Goal: Transaction & Acquisition: Purchase product/service

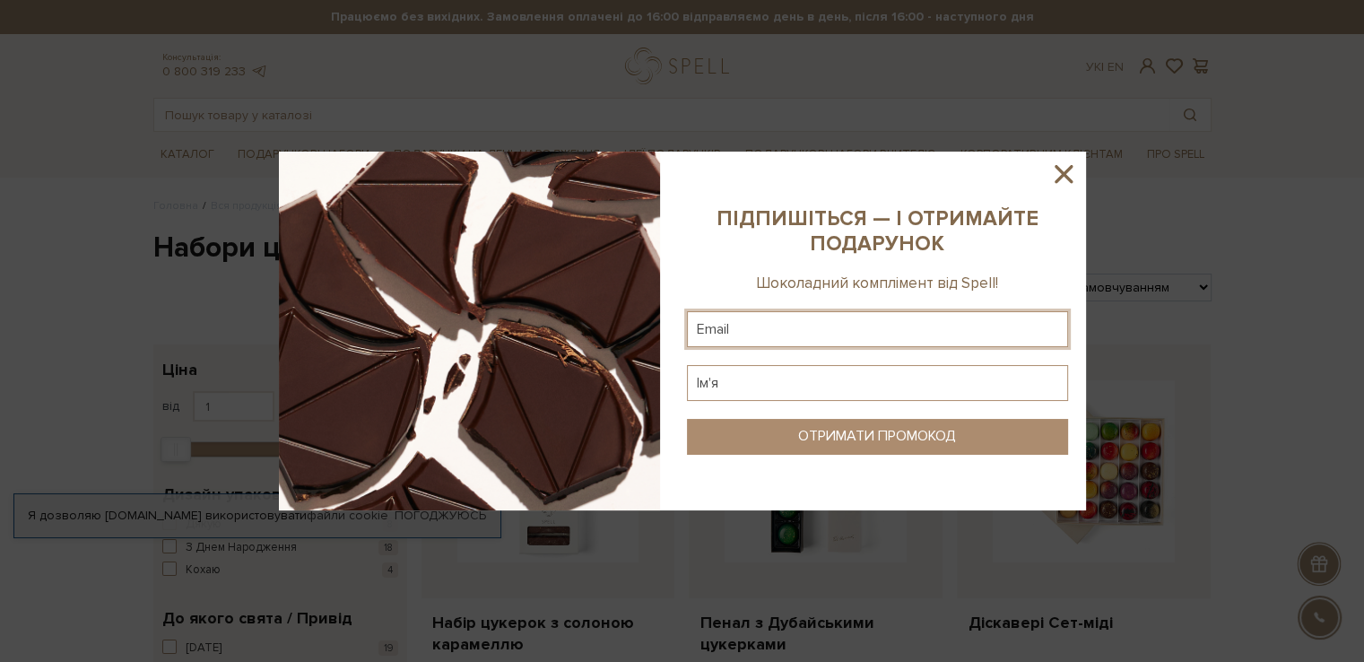
click at [760, 335] on input "text" at bounding box center [877, 329] width 381 height 36
type input "shapoval_galina@ukr.net"
click at [763, 385] on input "text" at bounding box center [877, 383] width 381 height 36
type input "Ufkbyf"
drag, startPoint x: 742, startPoint y: 387, endPoint x: 699, endPoint y: 387, distance: 43.0
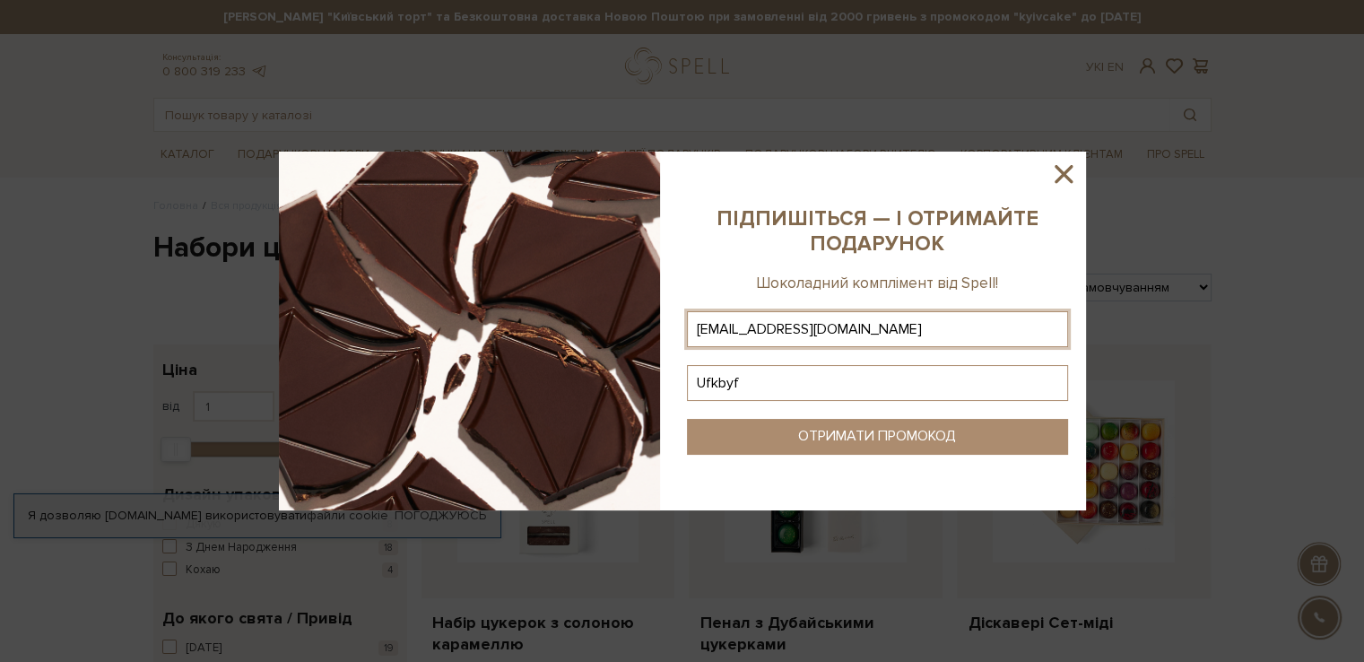
click at [699, 387] on input "Ufkbyf" at bounding box center [877, 383] width 381 height 36
type input "Галина"
click at [955, 434] on div "ОТРИМАТИ ПРОМОКОД" at bounding box center [877, 436] width 158 height 17
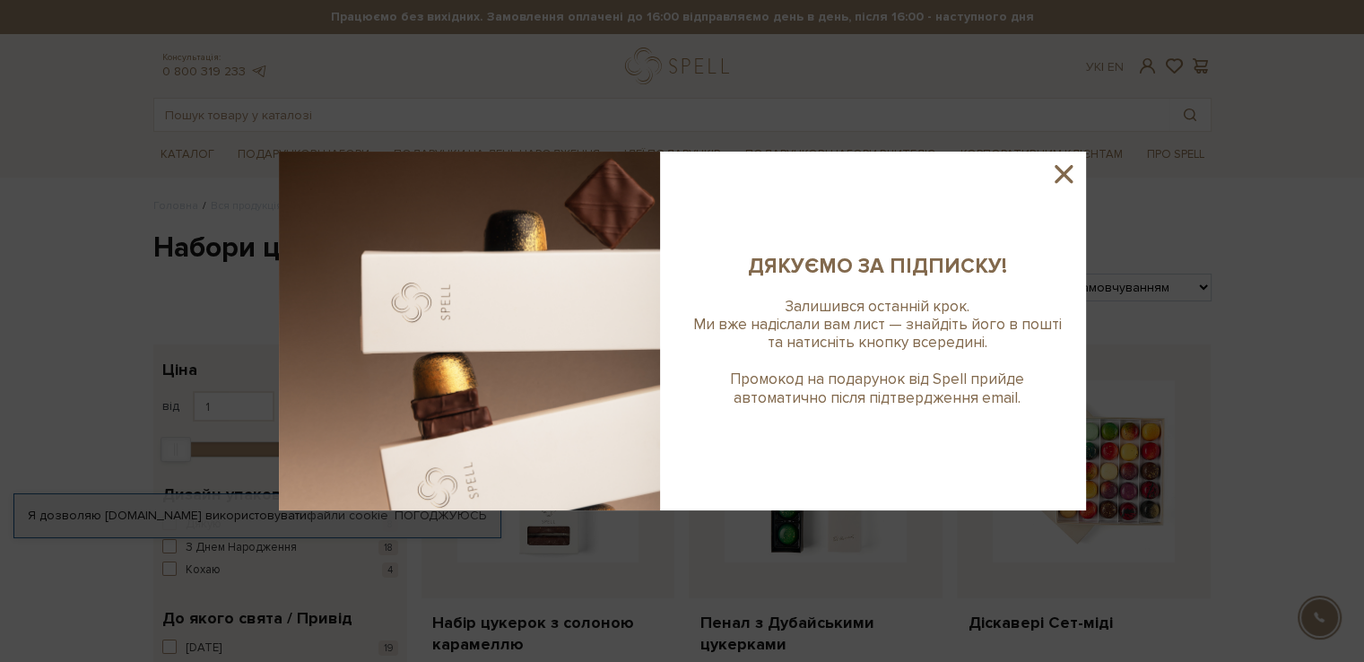
click at [1058, 176] on icon at bounding box center [1063, 174] width 30 height 30
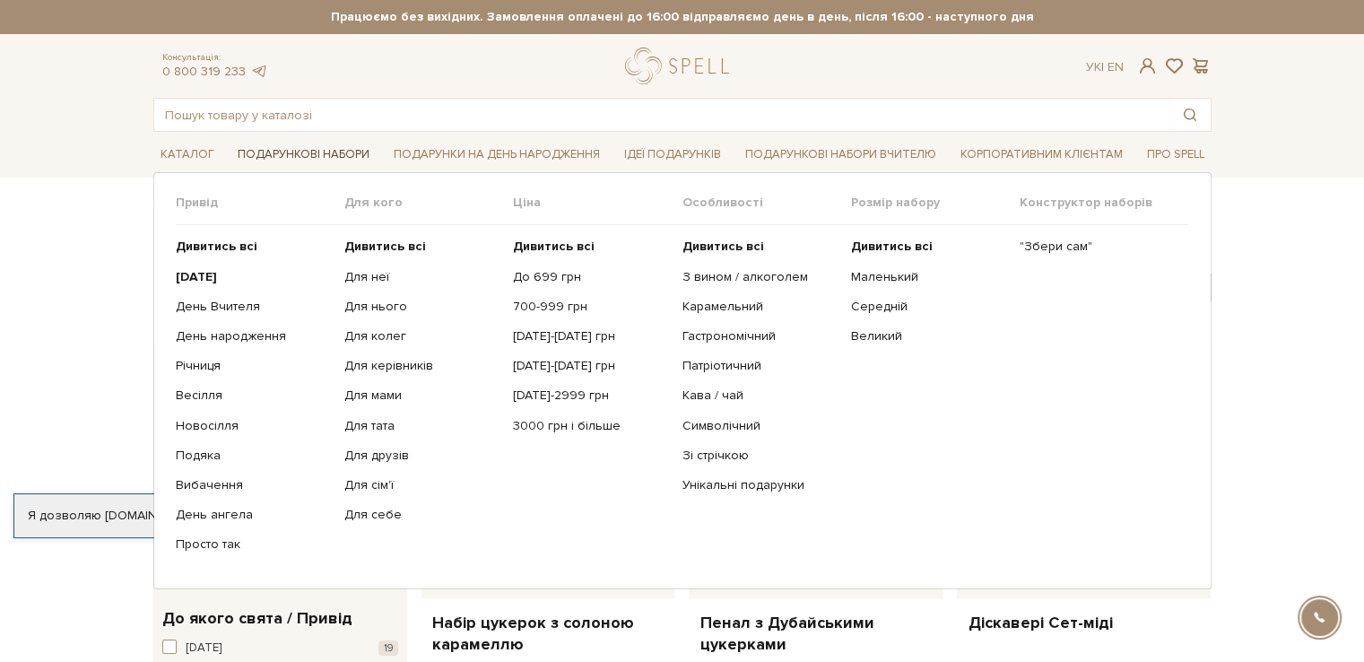
click at [318, 155] on link "Подарункові набори" at bounding box center [303, 155] width 146 height 28
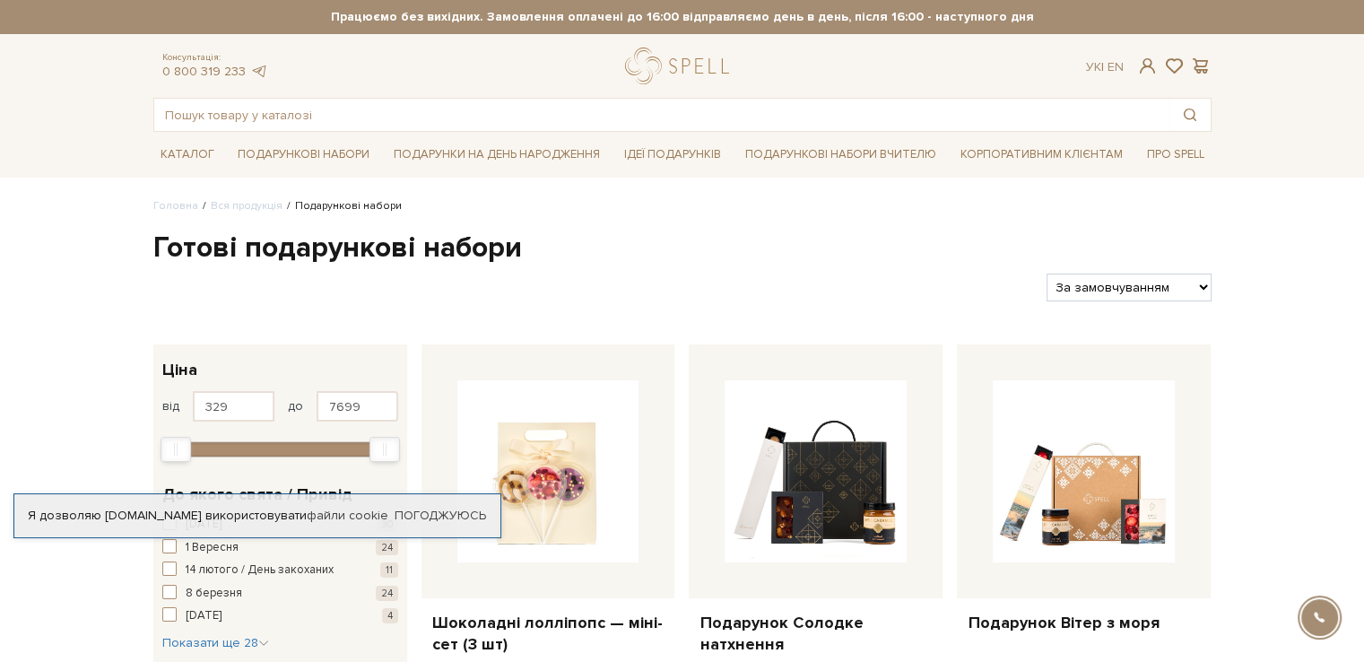
click at [1200, 288] on select "За замовчуванням За Ціною (зростання) За Ціною (зменшення) Новинки За популярні…" at bounding box center [1128, 287] width 164 height 28
select select "https://spellchocolate.com/our-productions/podarunkovi-box/?sort=p.price&order=…"
click at [1046, 273] on select "За замовчуванням За Ціною (зростання) За Ціною (зменшення) Новинки За популярні…" at bounding box center [1128, 287] width 164 height 28
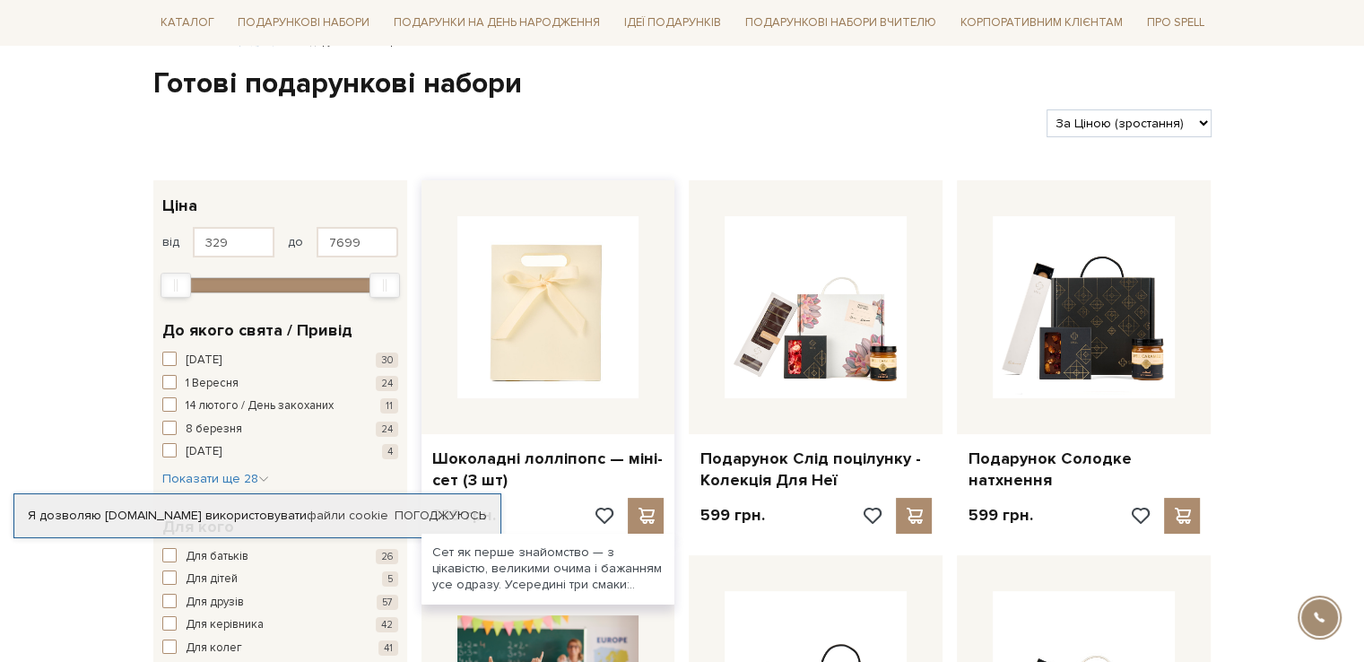
scroll to position [269, 0]
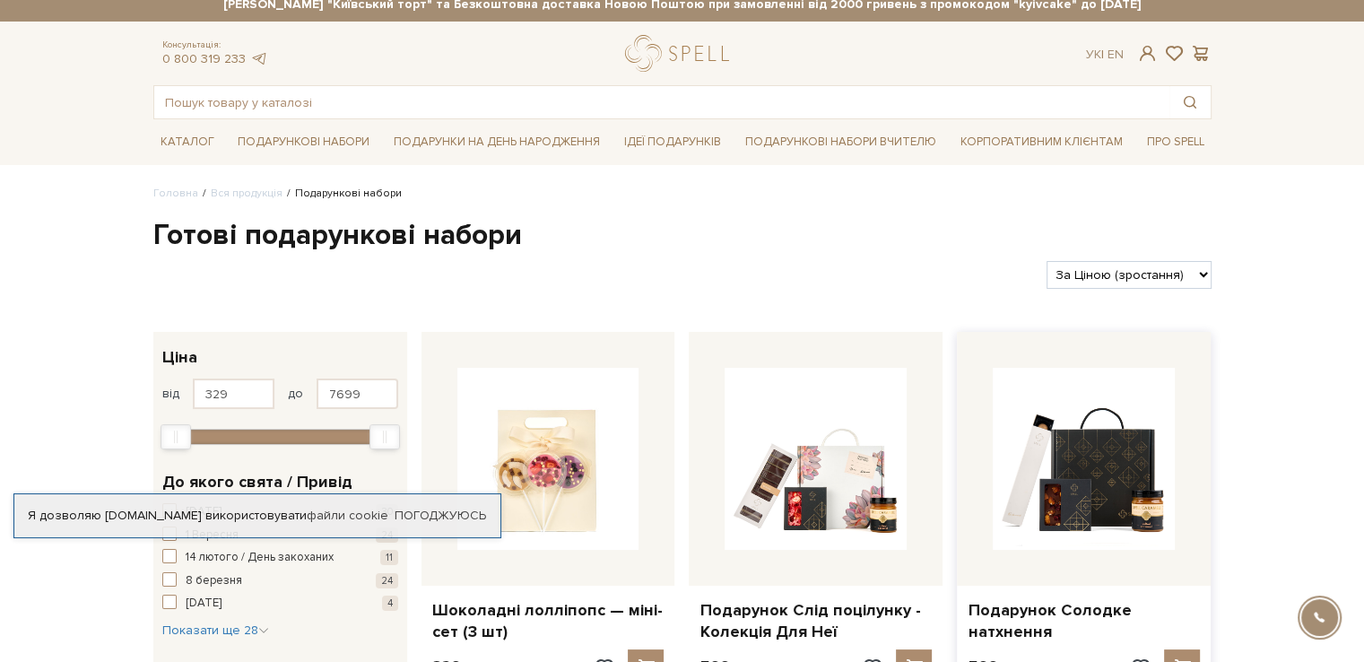
scroll to position [90, 0]
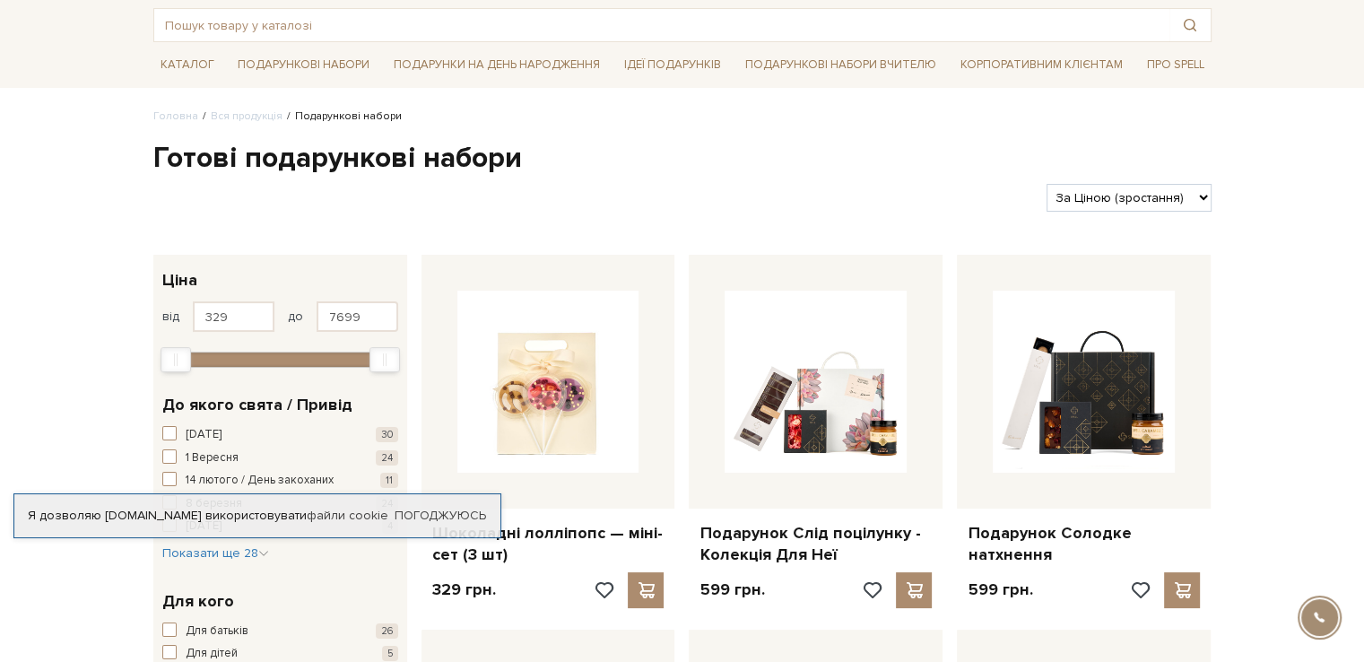
click at [1147, 206] on select "За замовчуванням За Ціною (зростання) За Ціною (зменшення) Новинки За популярні…" at bounding box center [1128, 198] width 164 height 28
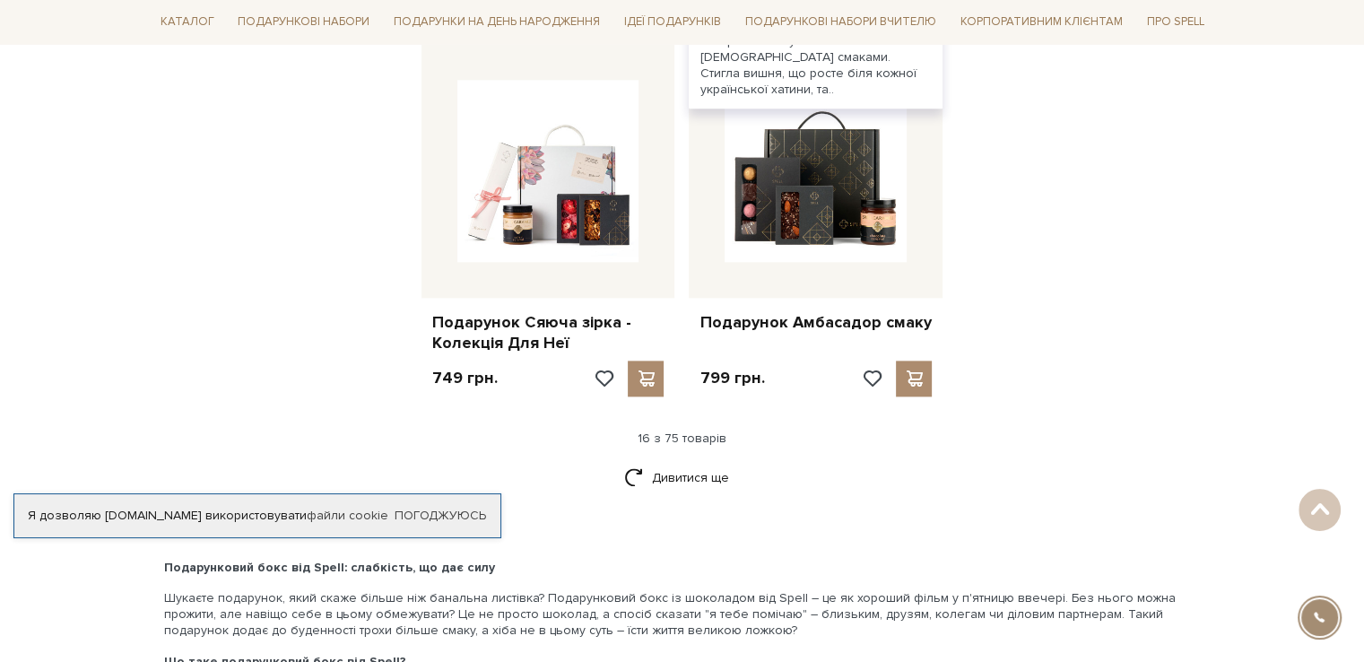
scroll to position [2192, 0]
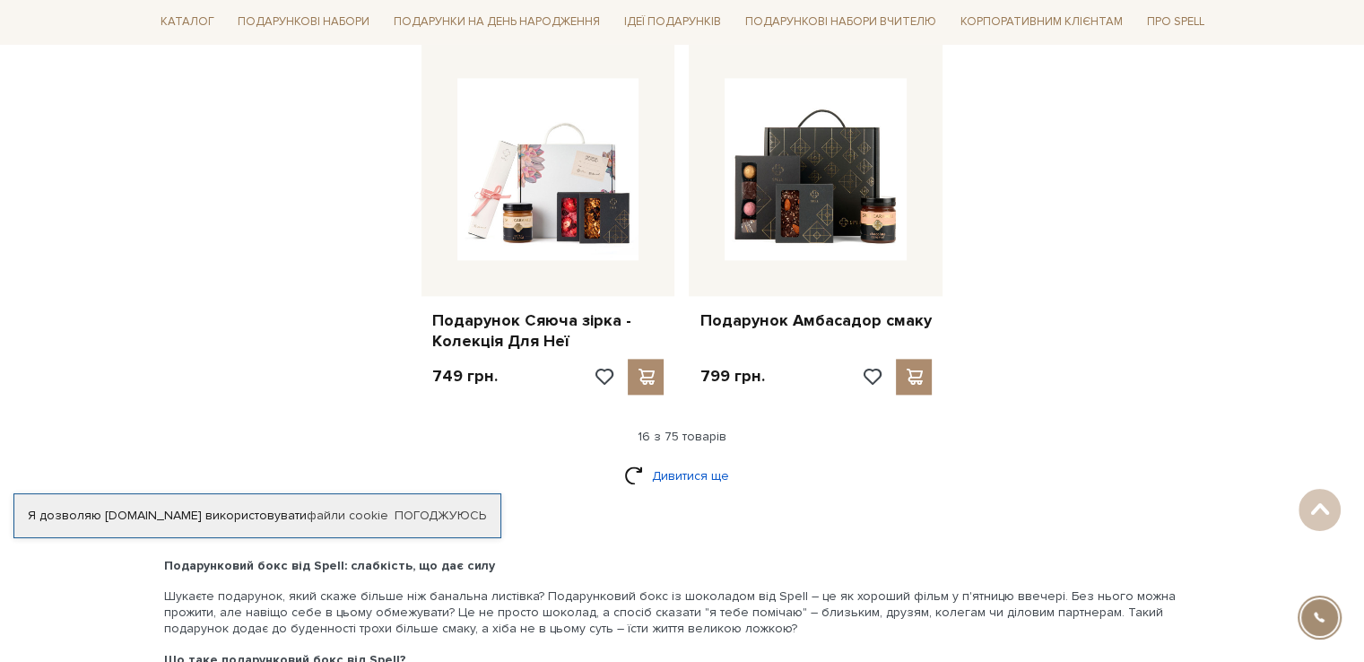
click at [699, 462] on link "Дивитися ще" at bounding box center [682, 475] width 117 height 31
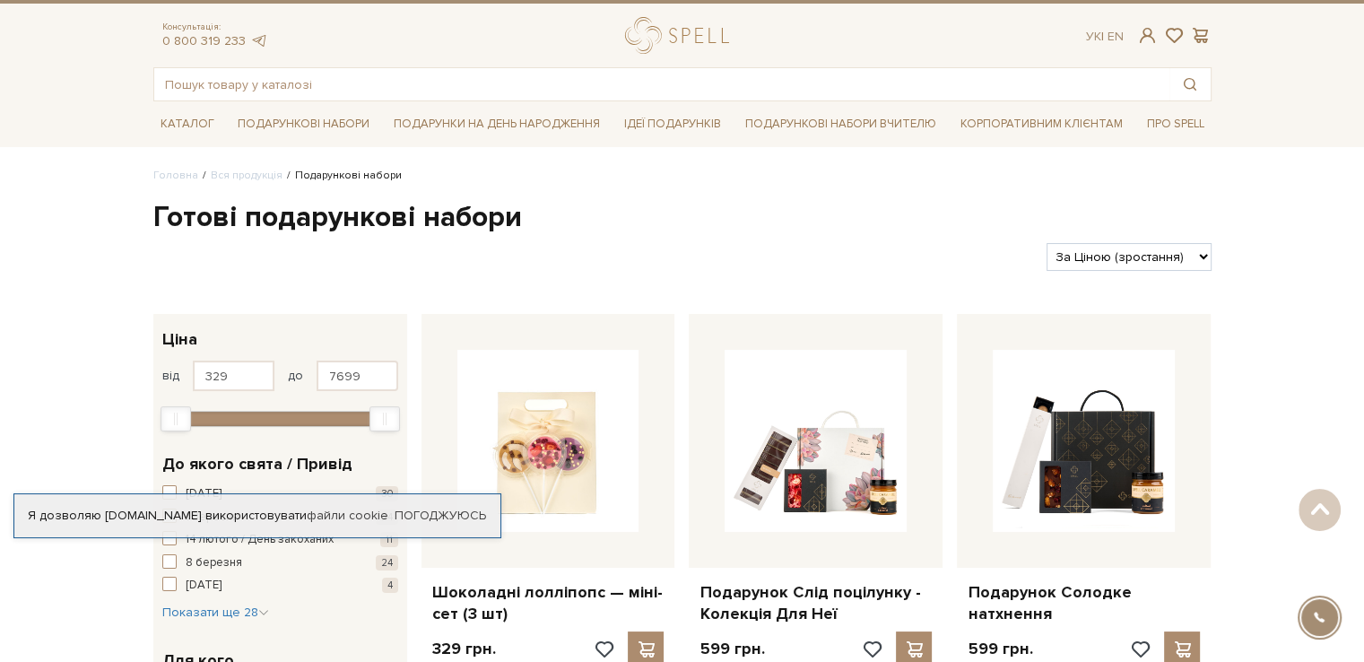
scroll to position [0, 0]
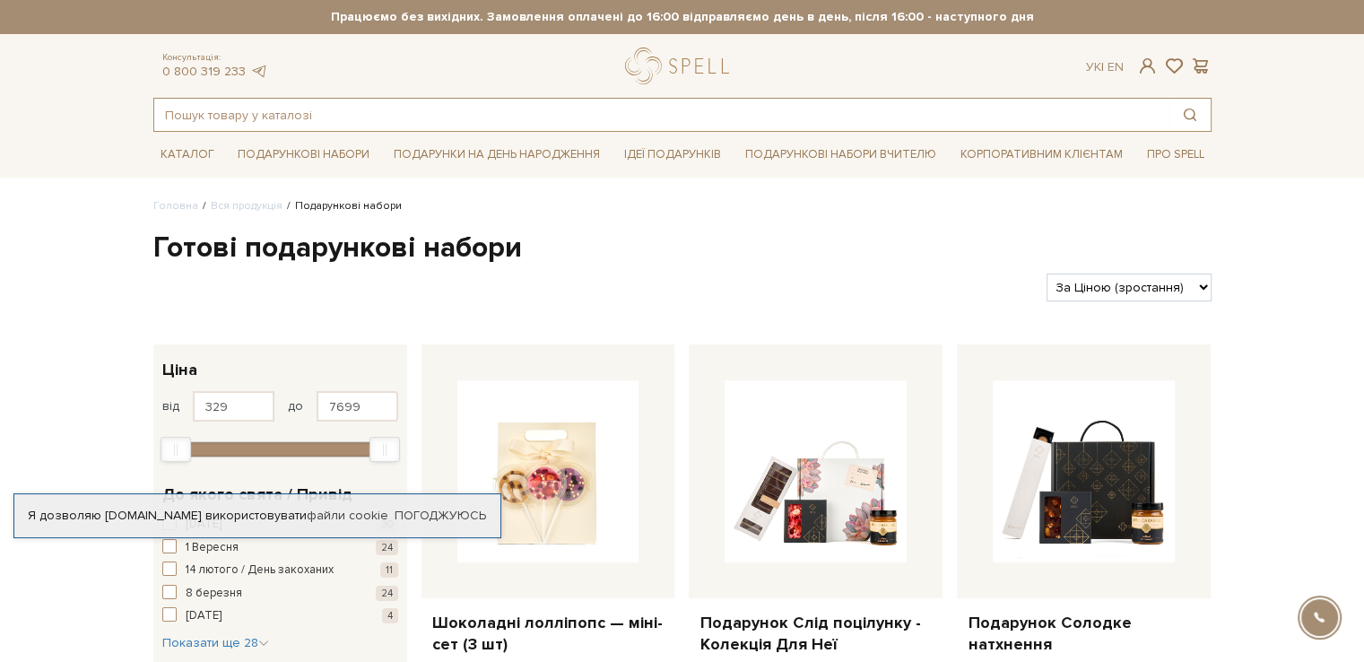
click at [1046, 112] on input "text" at bounding box center [661, 115] width 1015 height 32
paste input "Подаруй радість"
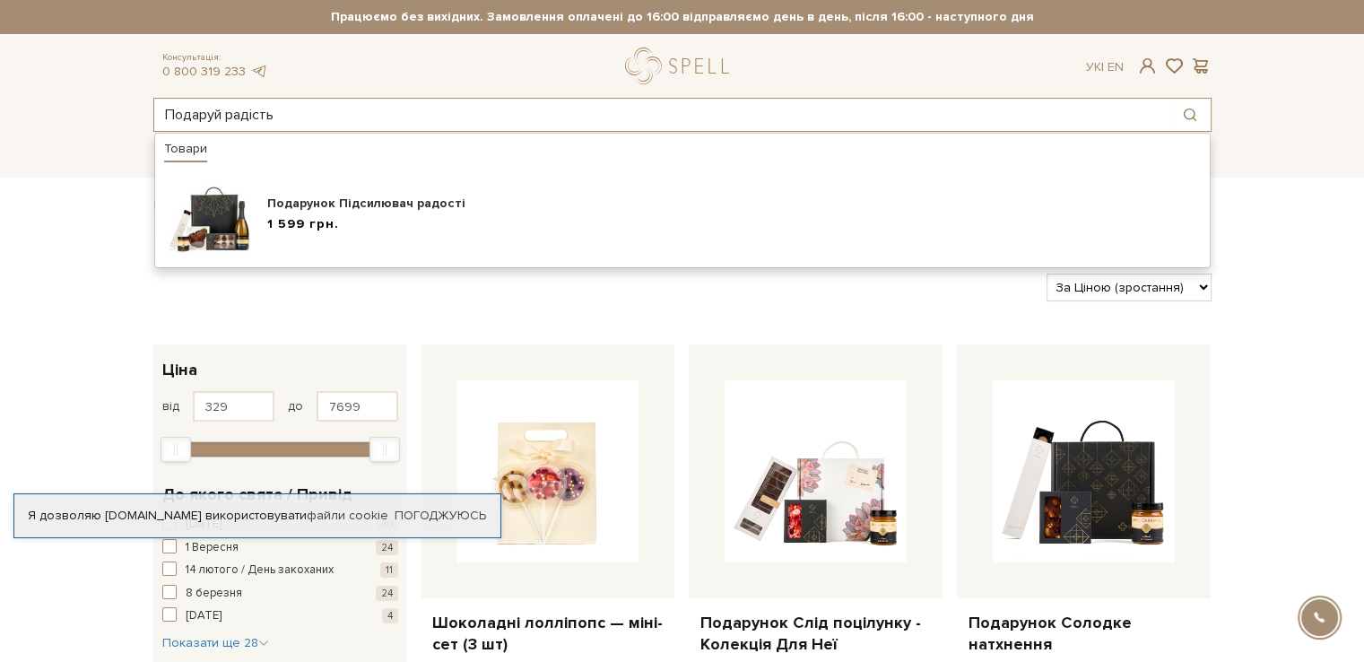
type input "Подаруй радість"
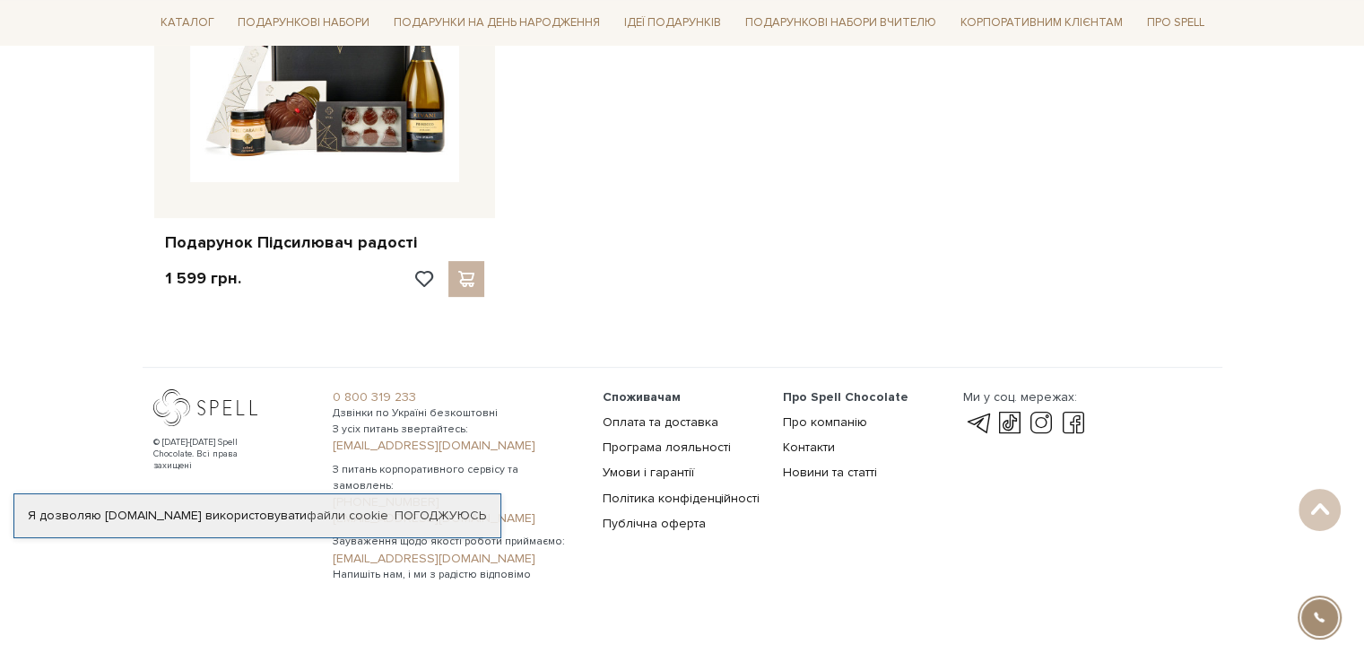
scroll to position [535, 0]
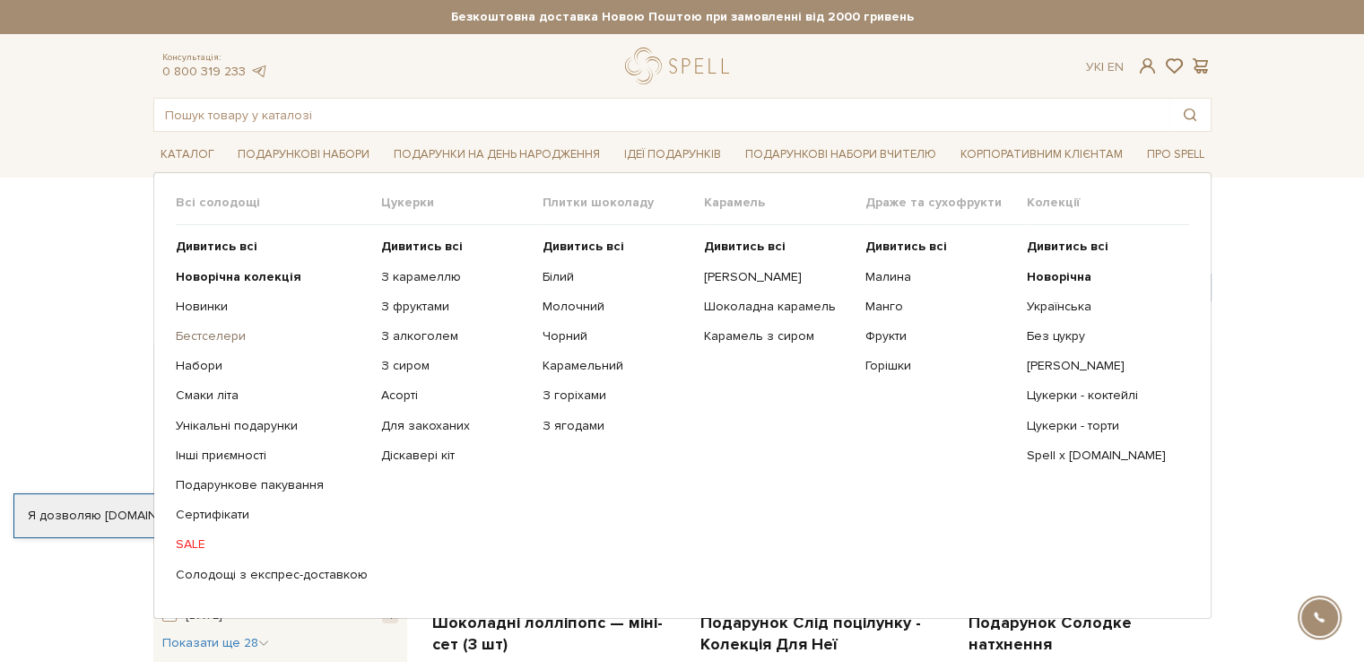
click at [233, 335] on link "Бестселери" at bounding box center [272, 336] width 192 height 16
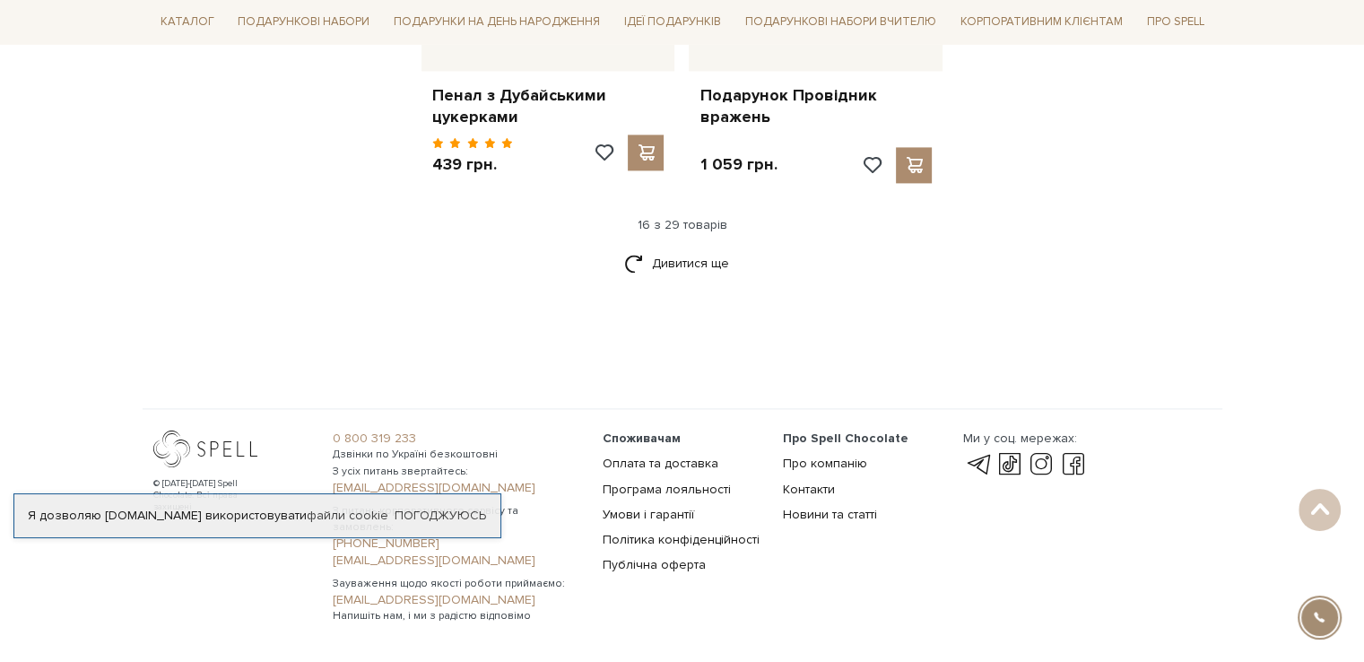
scroll to position [2511, 0]
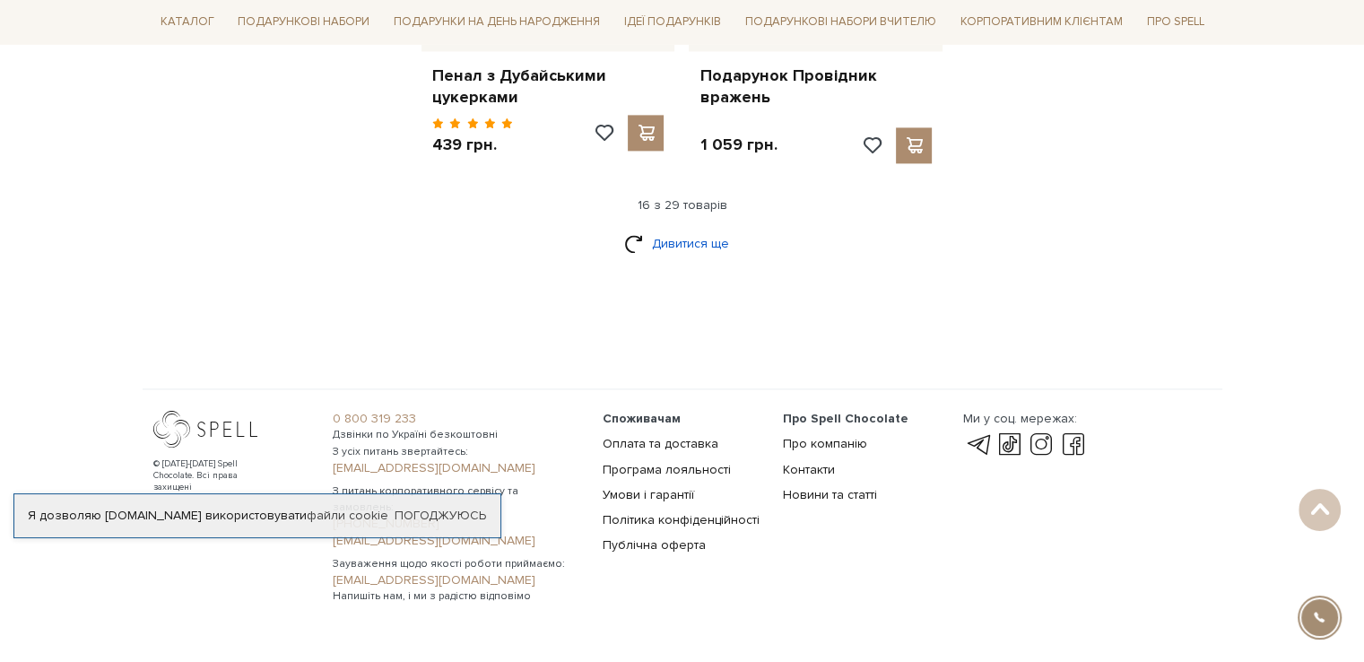
click at [717, 228] on link "Дивитися ще" at bounding box center [682, 243] width 117 height 31
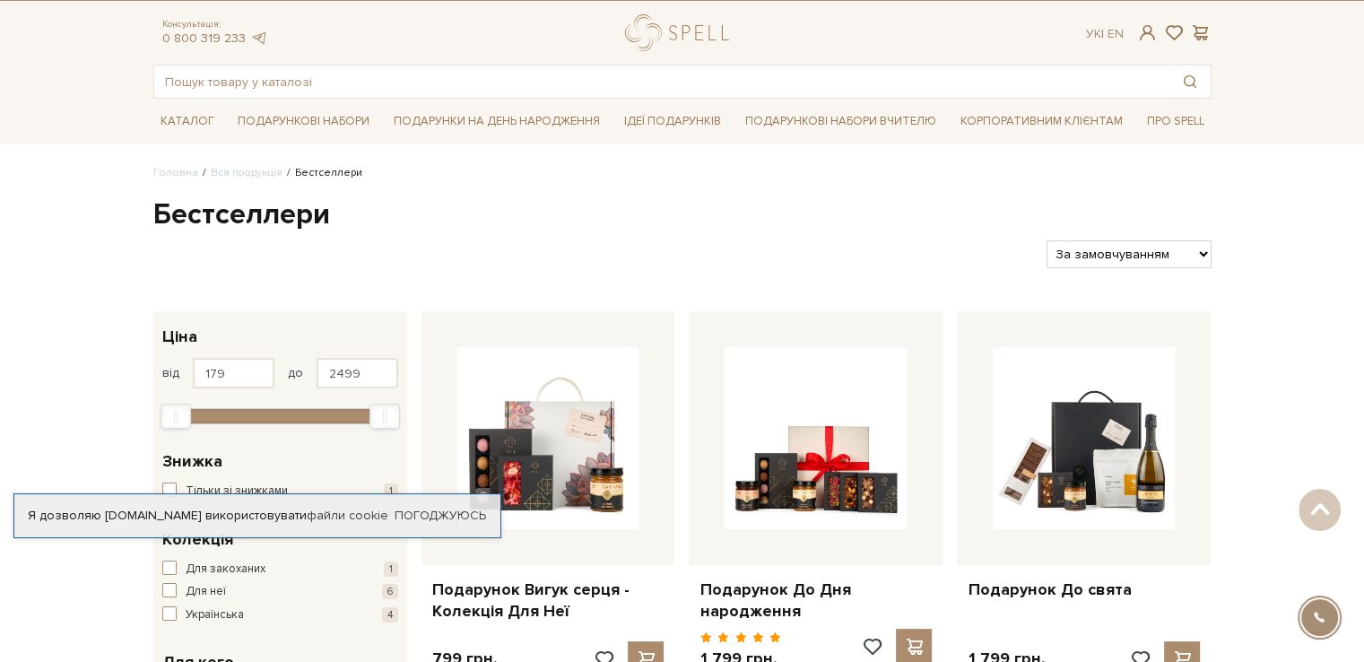
scroll to position [0, 0]
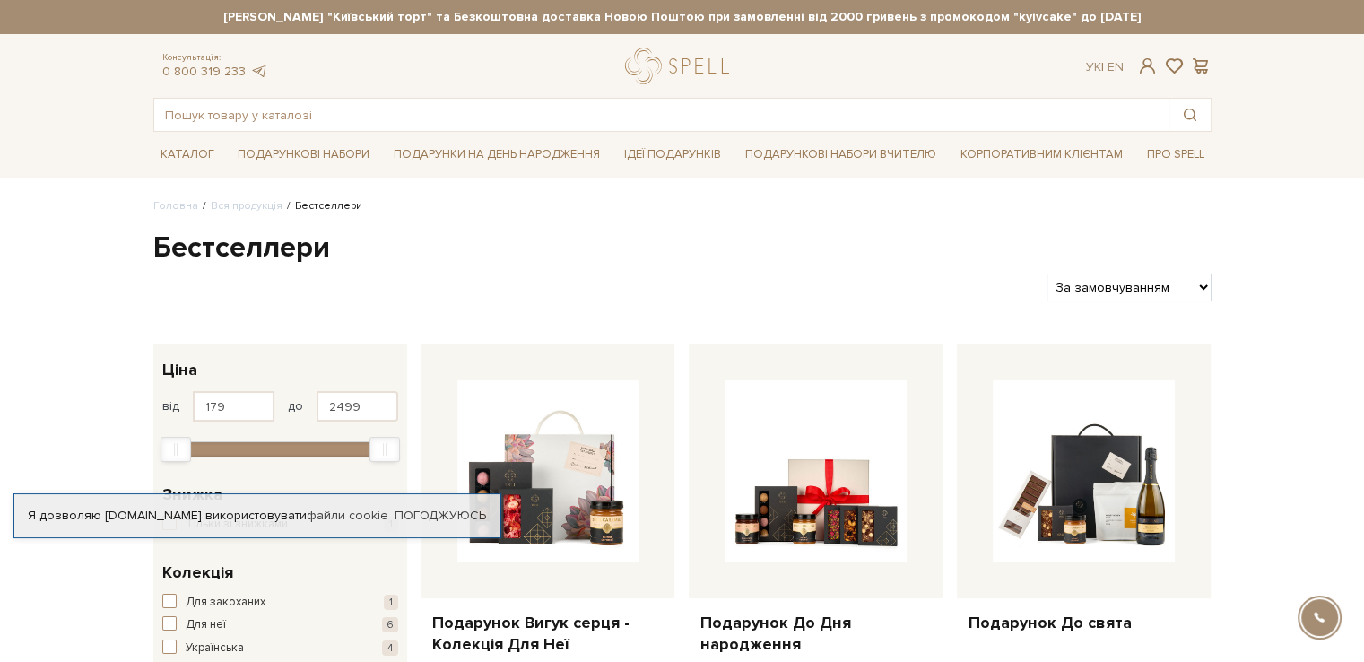
click at [1198, 290] on select "За замовчуванням За Ціною (зростання) За Ціною (зменшення) Новинки За популярні…" at bounding box center [1128, 287] width 164 height 28
select select "https://spellchocolate.com/our-productions/bestselleri/?sort=p.price&order=ASC"
click at [1046, 273] on select "За замовчуванням За Ціною (зростання) За Ціною (зменшення) Новинки За популярні…" at bounding box center [1128, 287] width 164 height 28
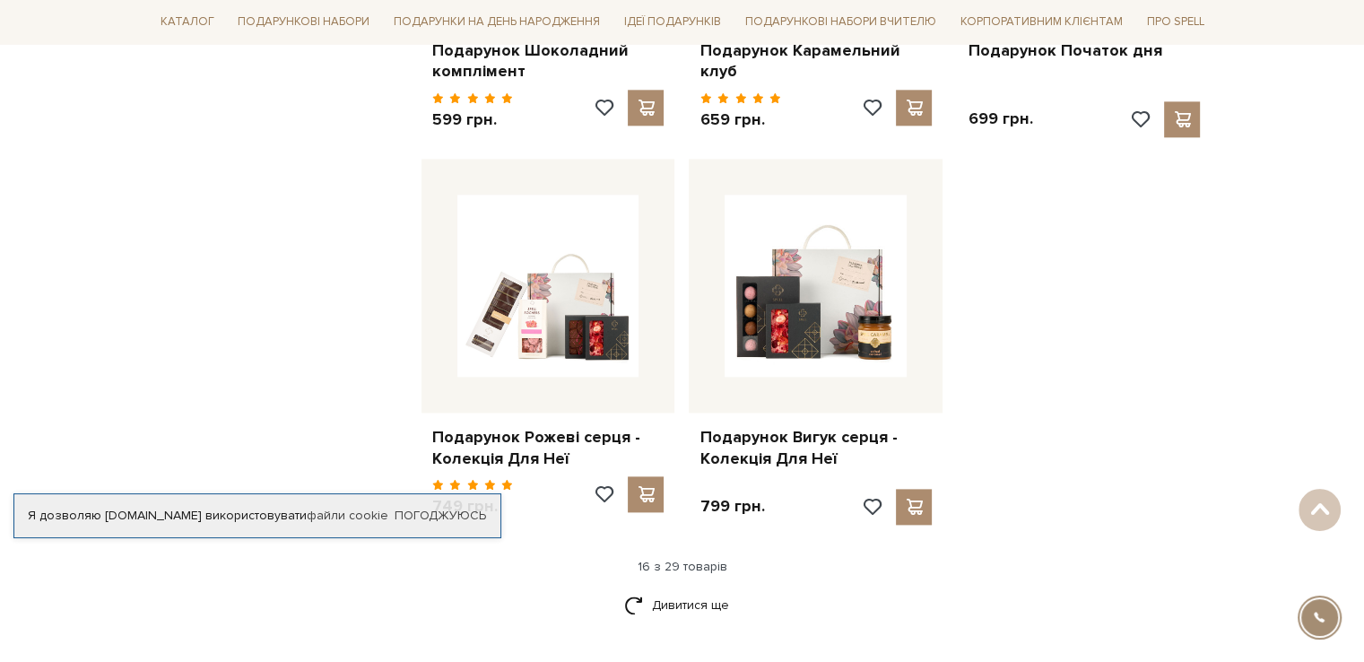
scroll to position [2152, 0]
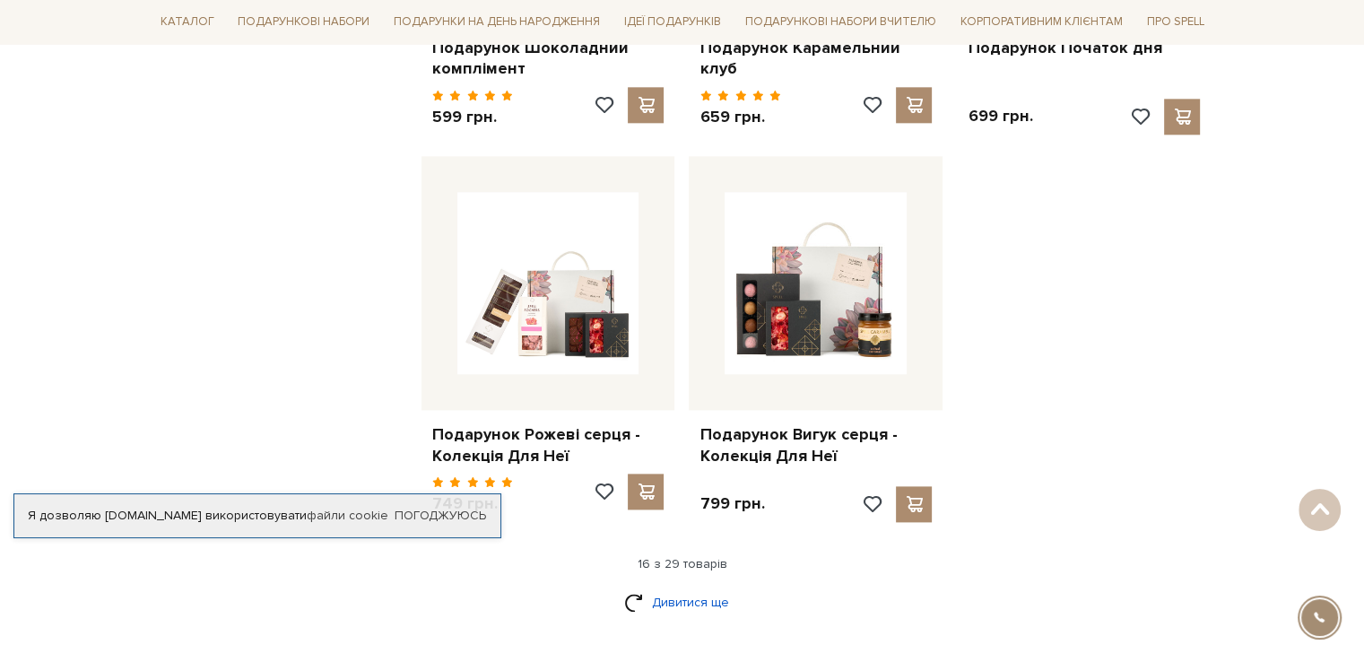
click at [664, 596] on link "Дивитися ще" at bounding box center [682, 601] width 117 height 31
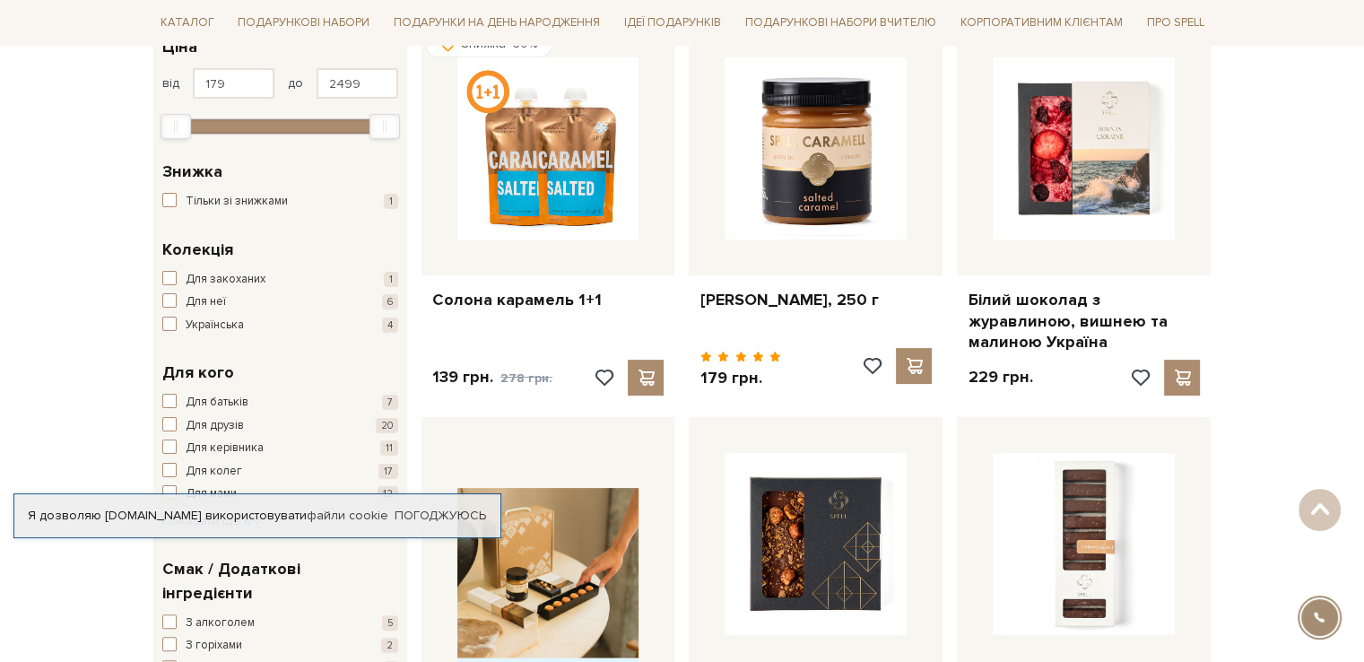
scroll to position [0, 0]
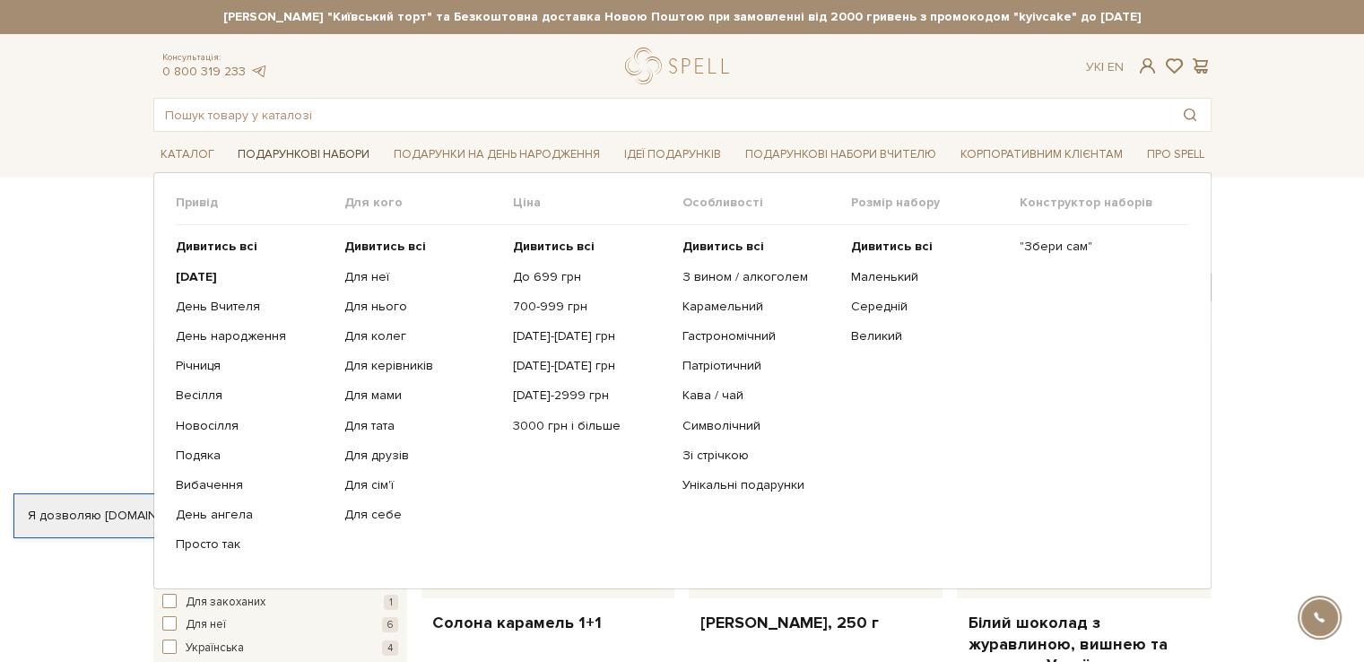
click at [266, 160] on link "Подарункові набори" at bounding box center [303, 155] width 146 height 28
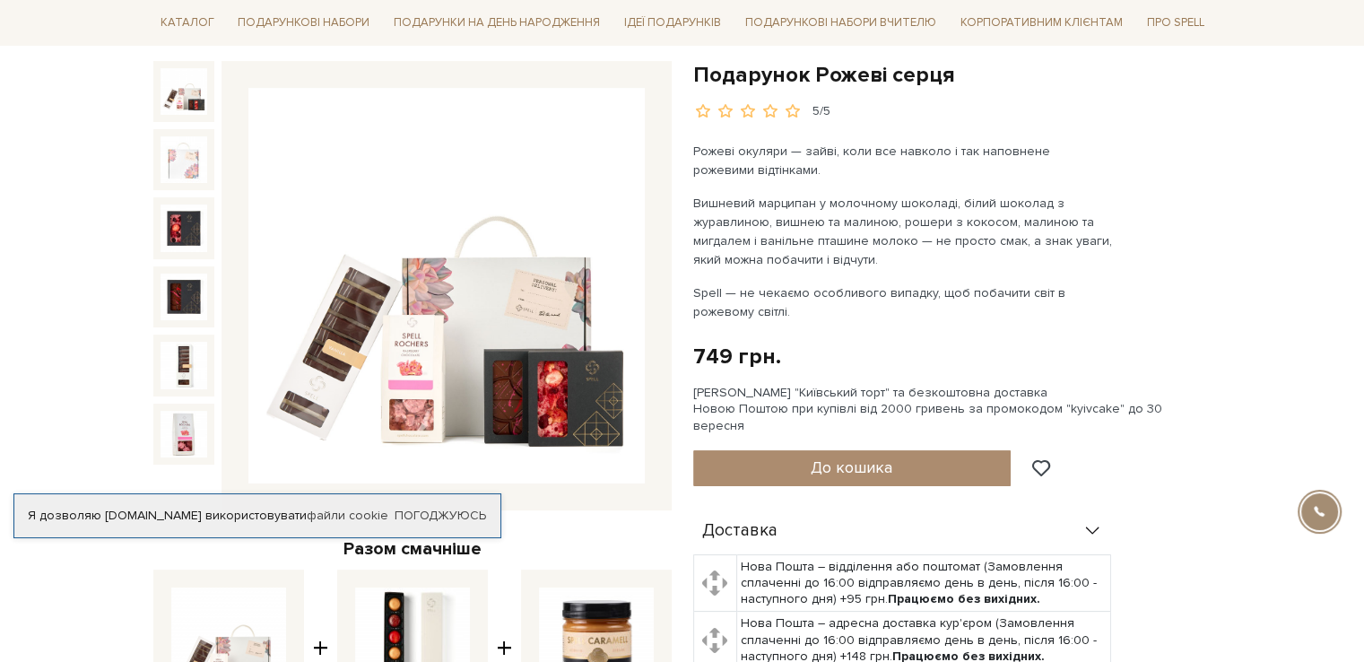
scroll to position [179, 0]
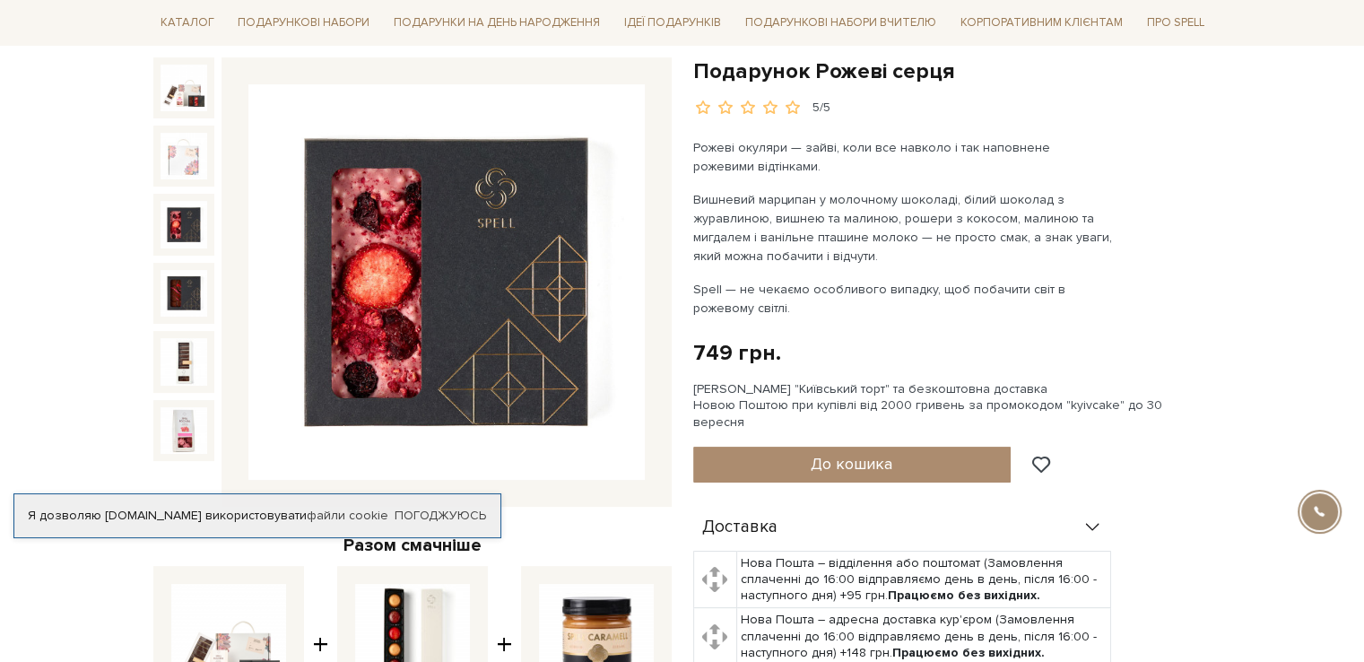
click at [177, 219] on img at bounding box center [184, 224] width 47 height 47
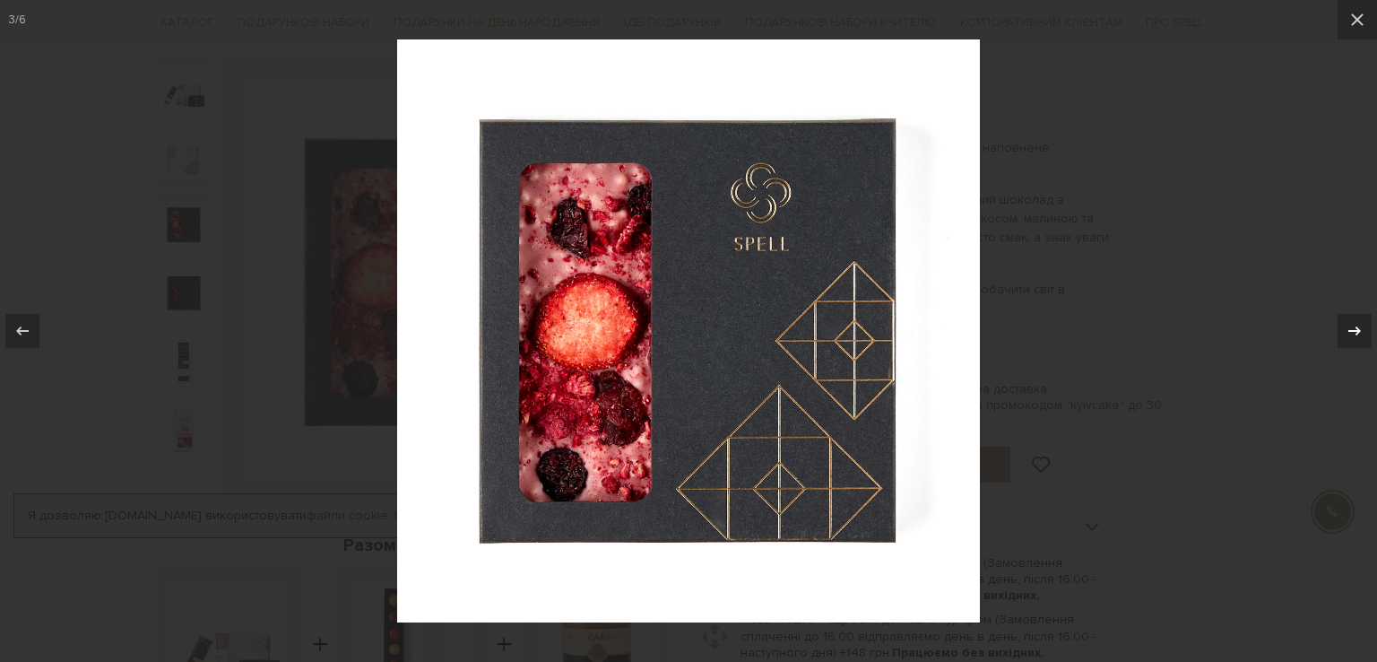
click at [1351, 336] on icon at bounding box center [1355, 331] width 22 height 22
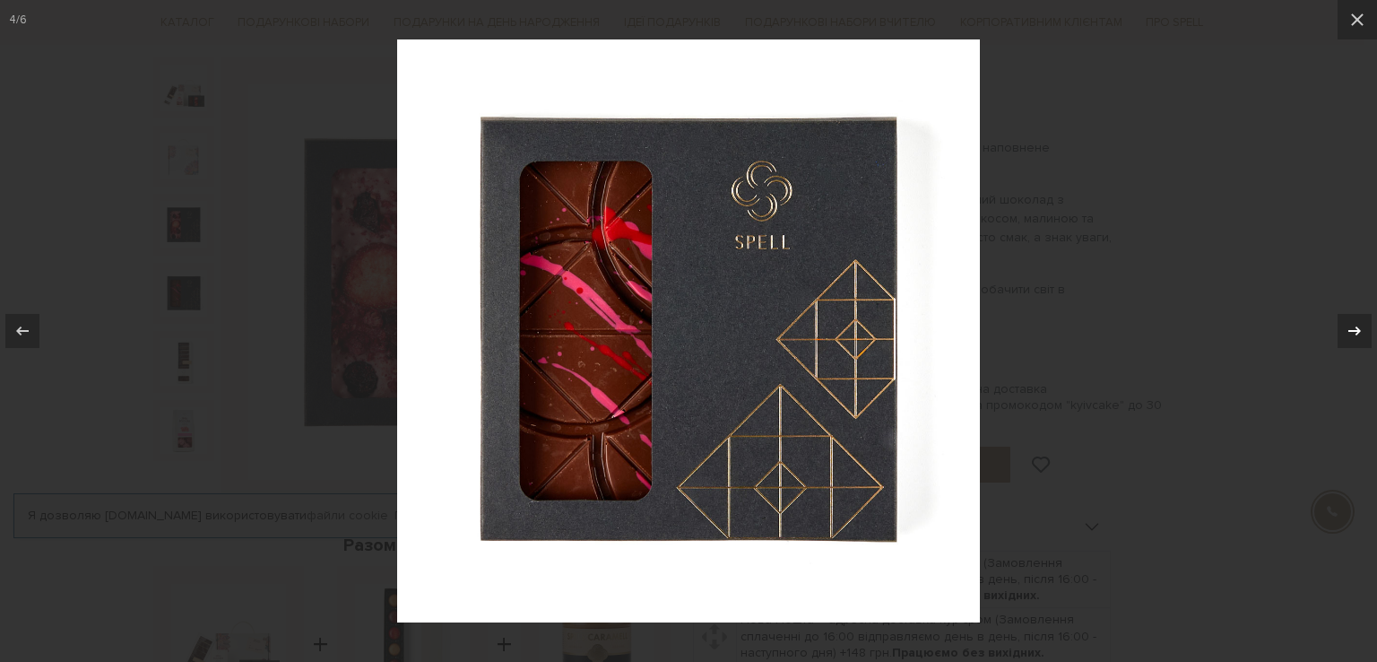
click at [1351, 336] on icon at bounding box center [1355, 331] width 22 height 22
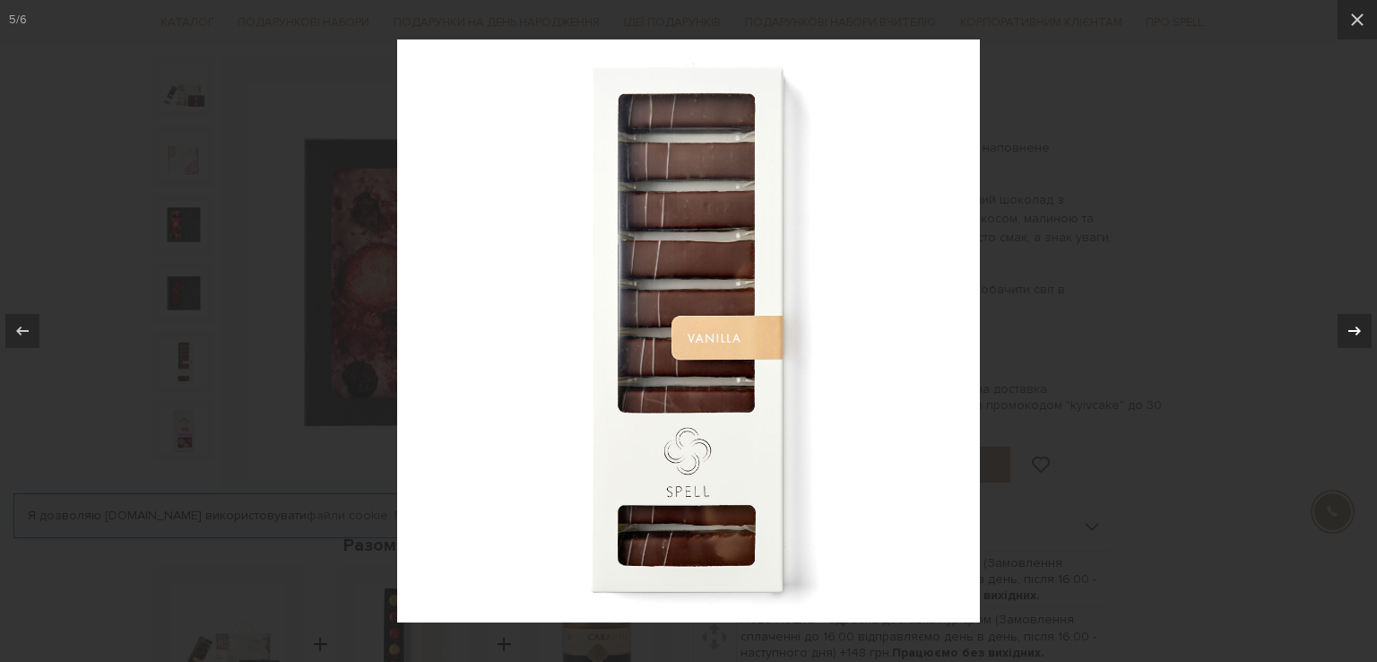
click at [1351, 336] on icon at bounding box center [1355, 331] width 22 height 22
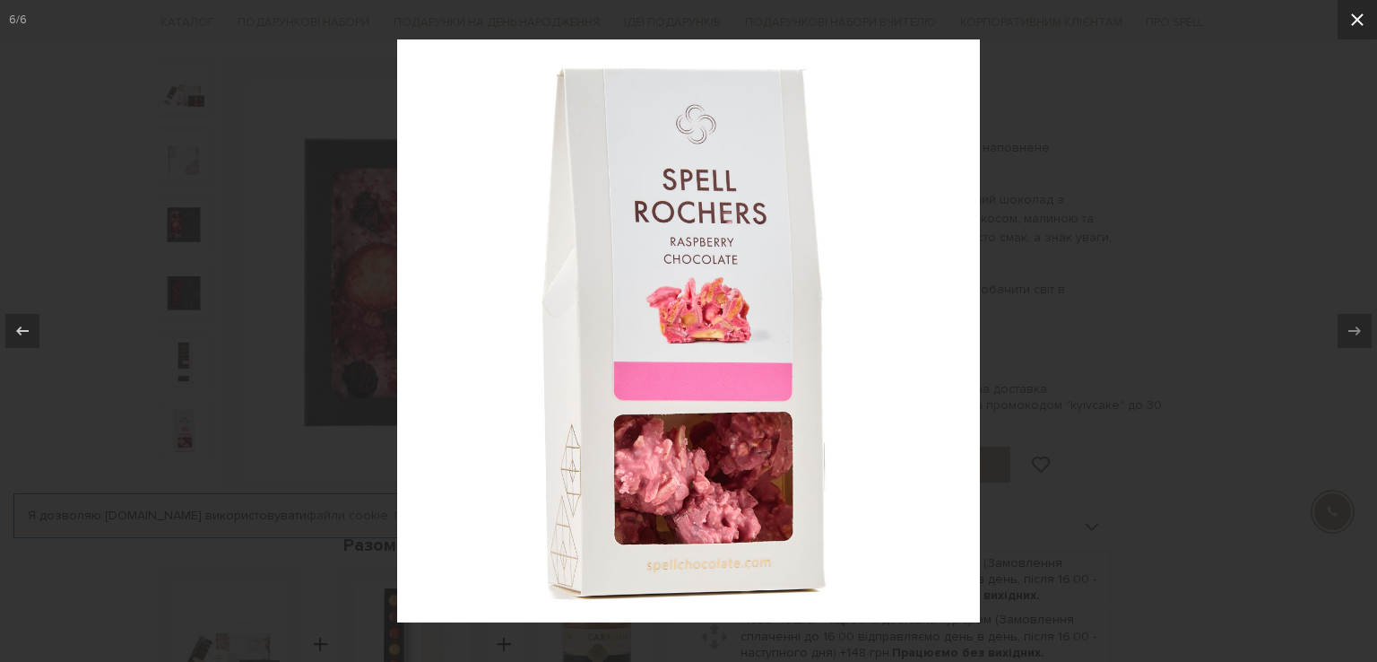
click at [1358, 18] on icon at bounding box center [1358, 20] width 22 height 22
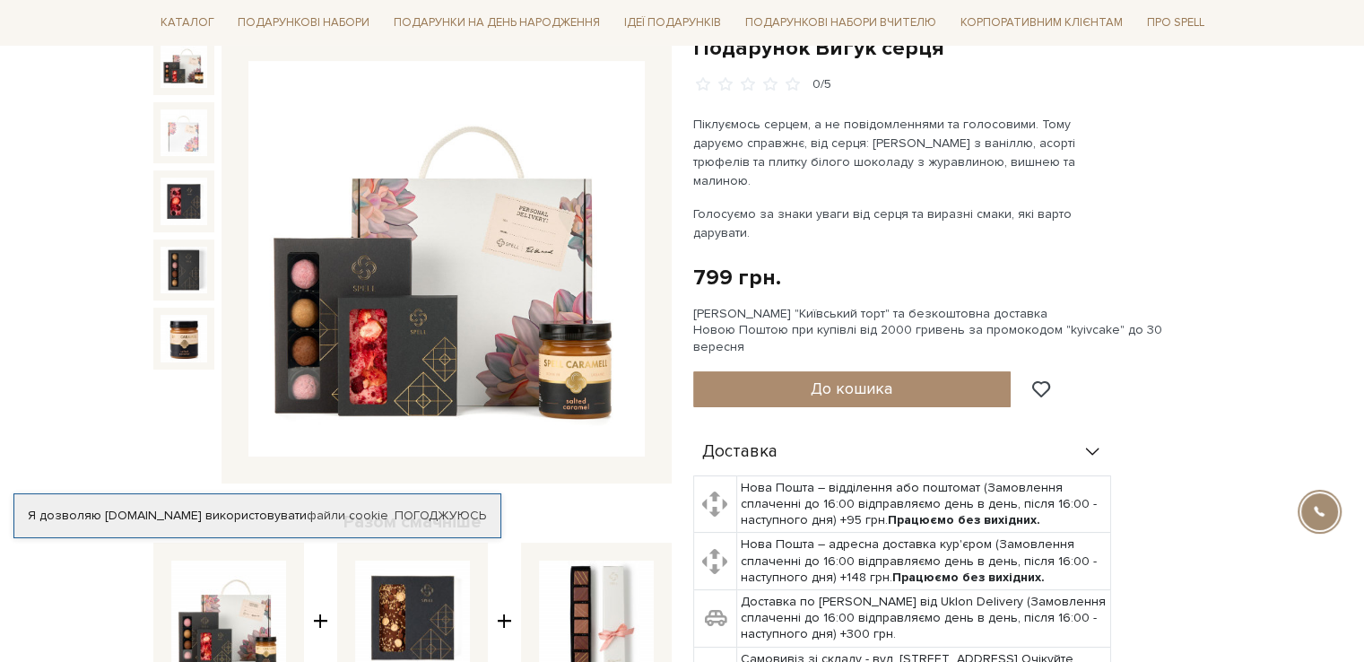
scroll to position [269, 0]
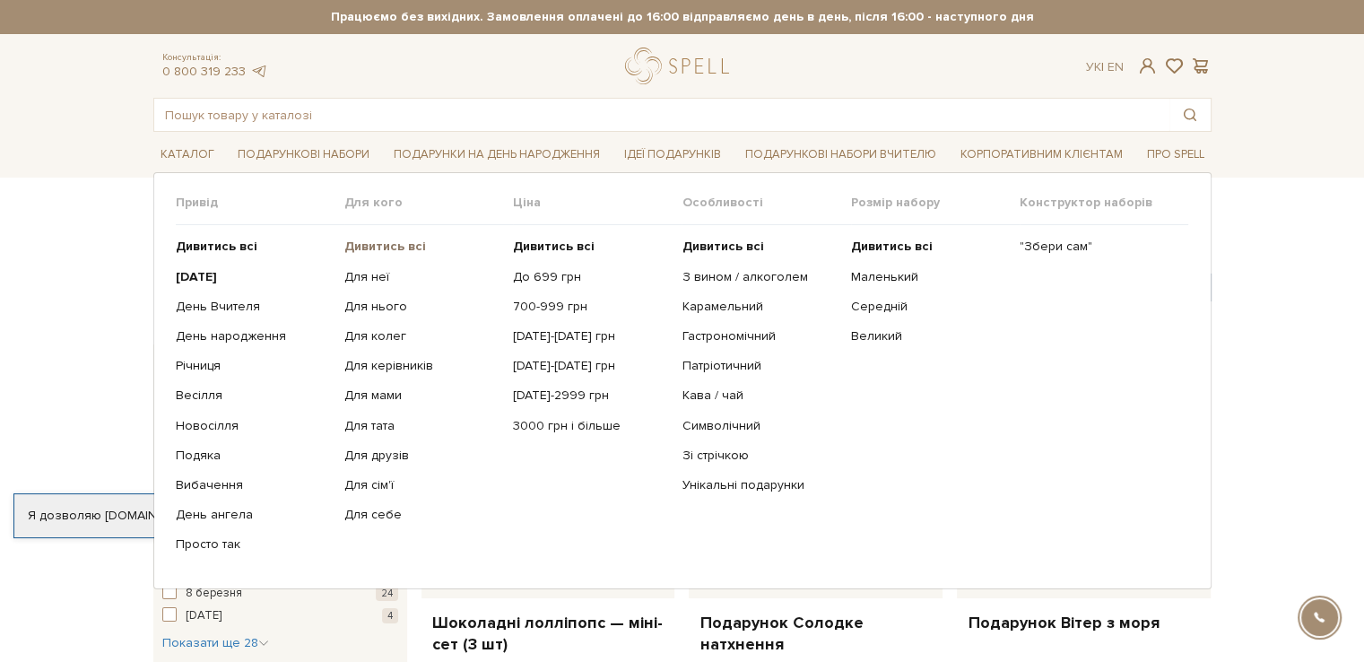
click at [381, 247] on b "Дивитись всі" at bounding box center [385, 246] width 82 height 15
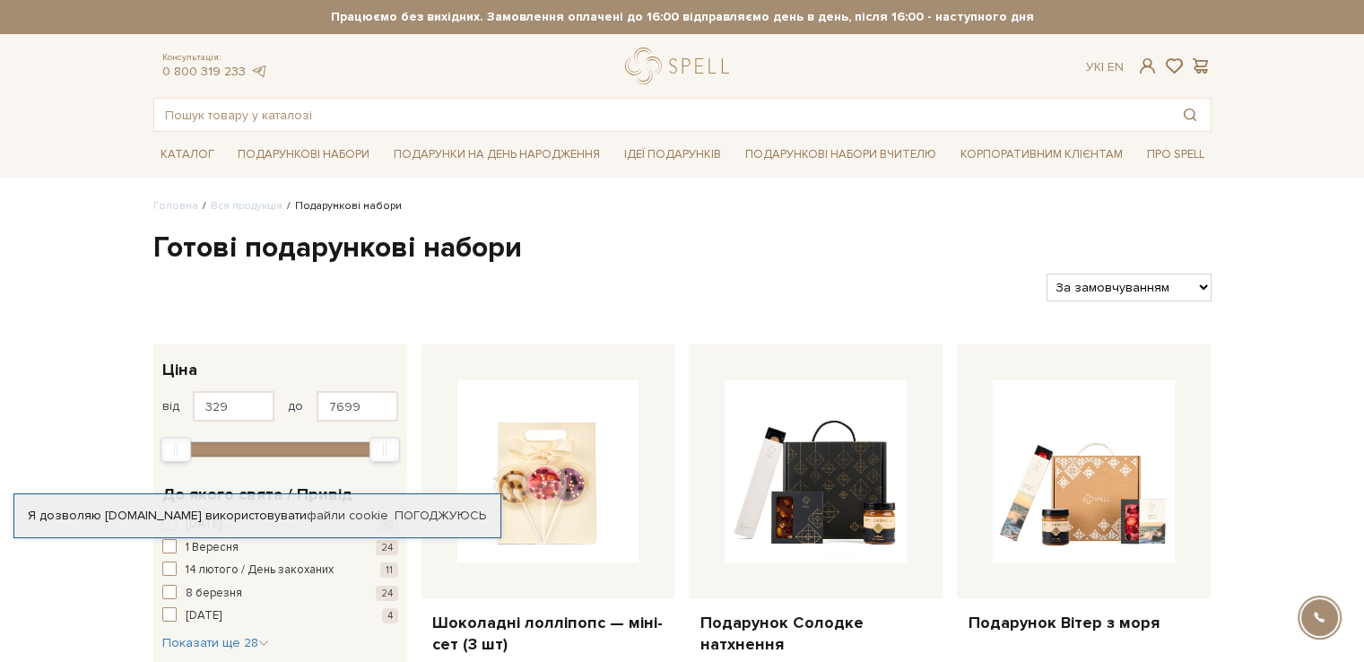
click at [1209, 286] on select "За замовчуванням За Ціною (зростання) За Ціною (зменшення) Новинки За популярні…" at bounding box center [1128, 287] width 164 height 28
select select "https://spellchocolate.com/our-productions/podarunkovi-box/?sort=p.price&order=…"
click at [1046, 273] on select "За замовчуванням За Ціною (зростання) За Ціною (зменшення) Новинки За популярні…" at bounding box center [1128, 287] width 164 height 28
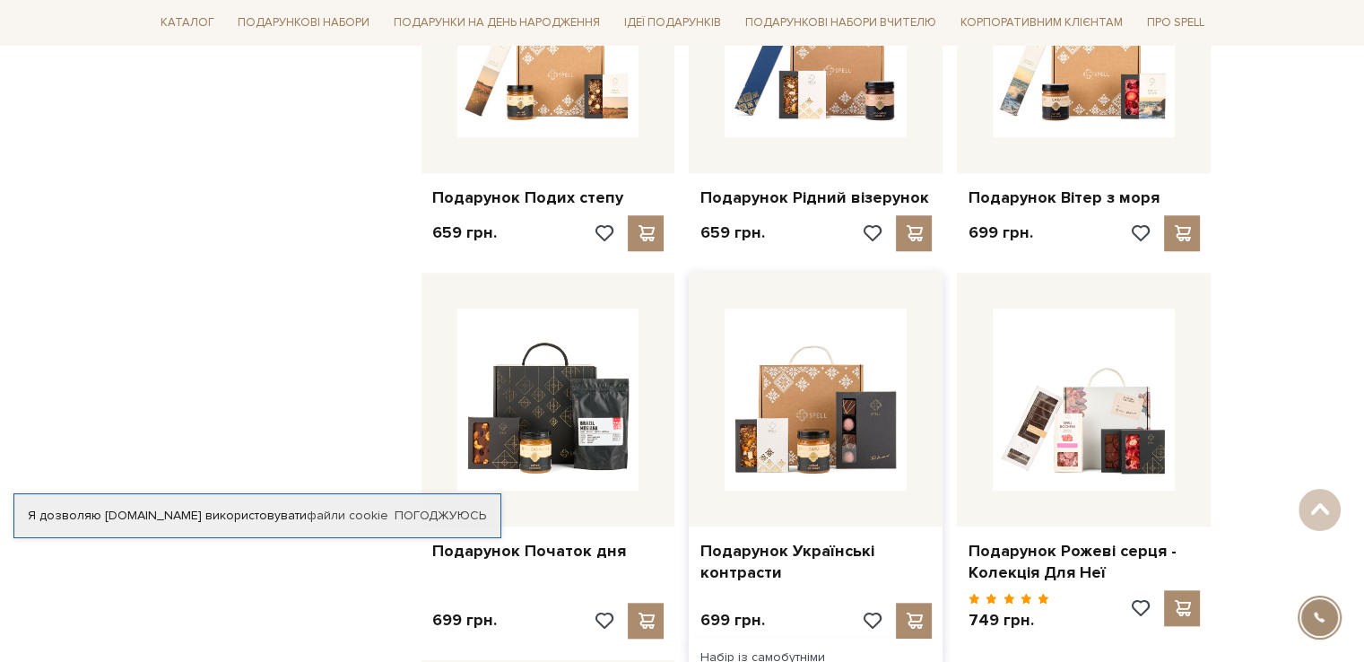
scroll to position [1614, 0]
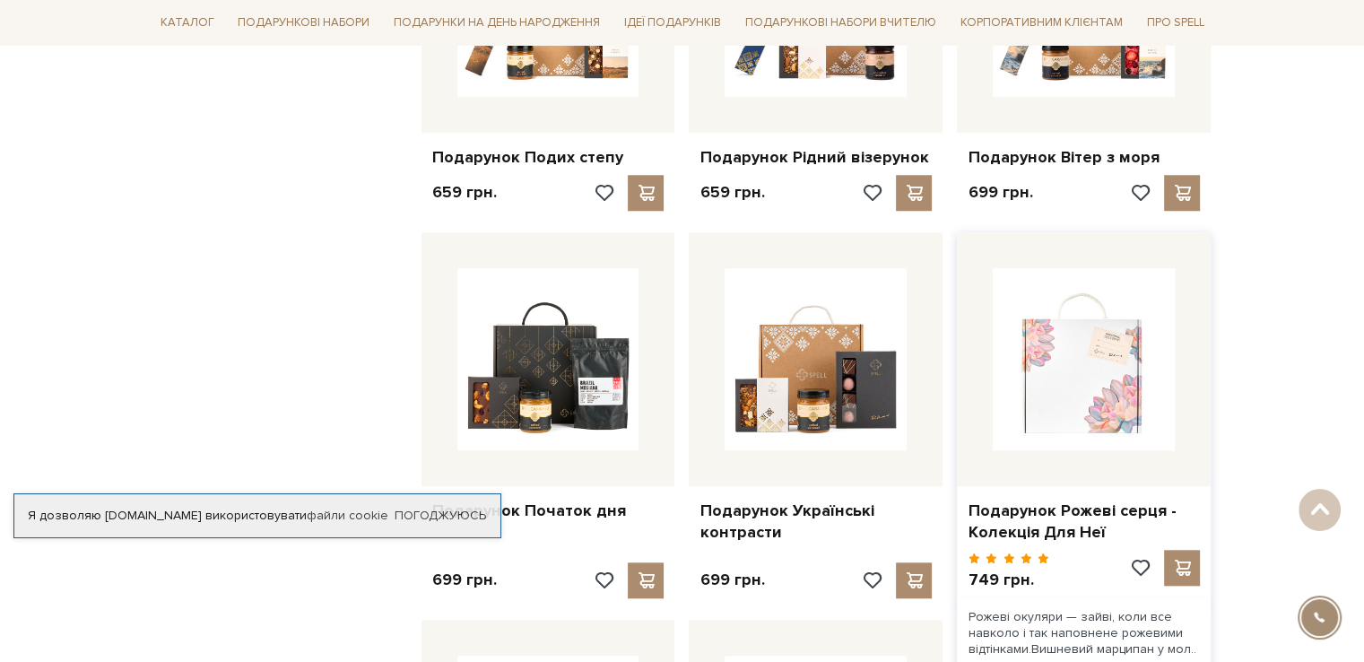
click at [1101, 413] on img at bounding box center [1084, 359] width 182 height 182
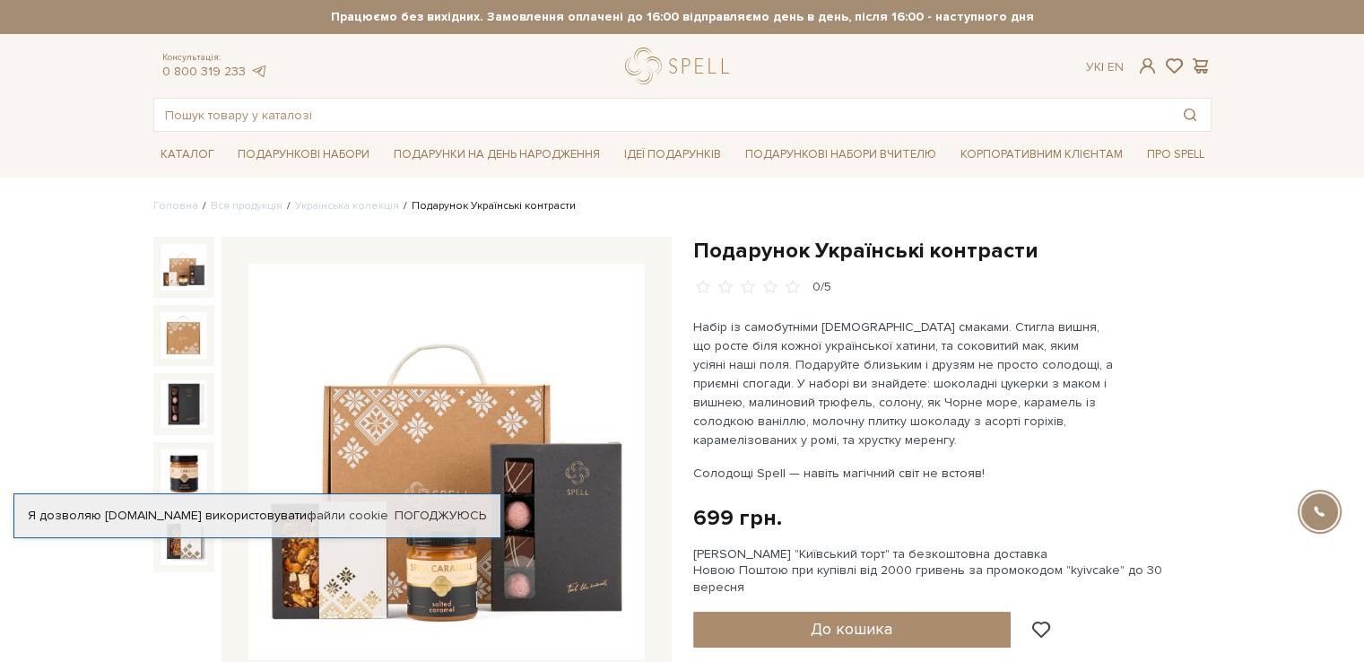
click at [536, 417] on img at bounding box center [446, 462] width 396 height 396
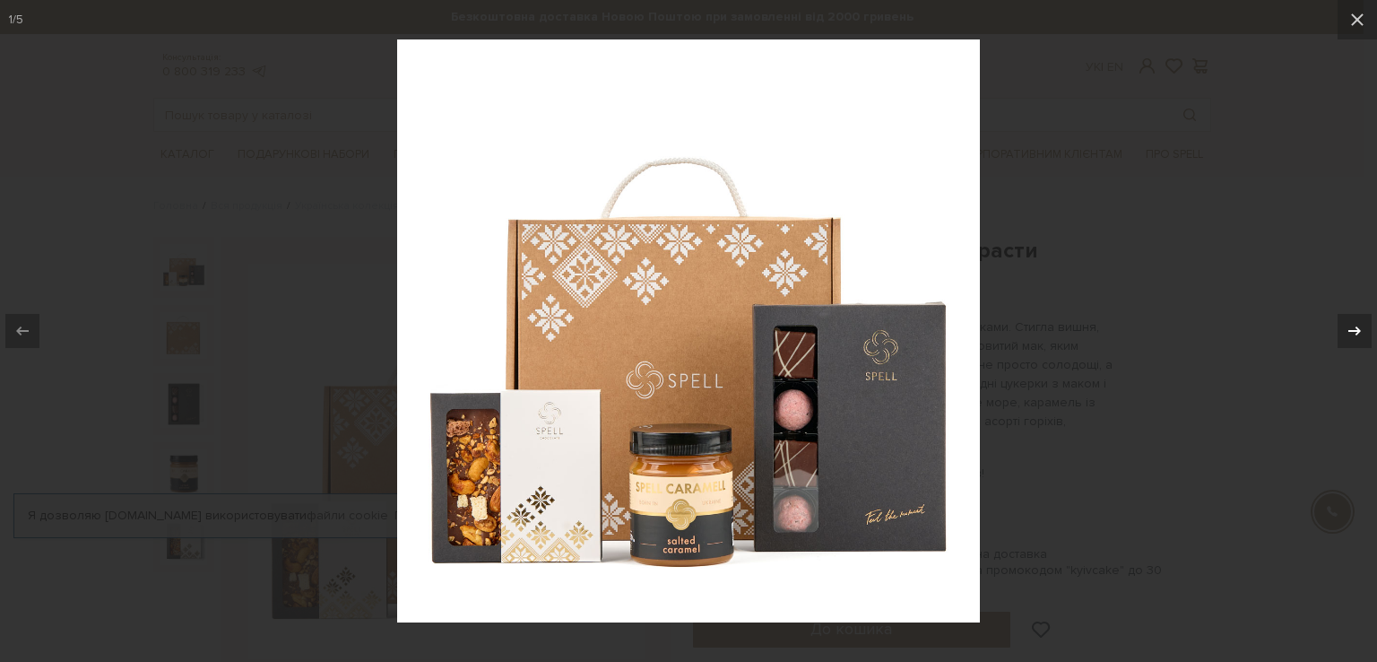
click at [1349, 332] on icon at bounding box center [1355, 331] width 22 height 22
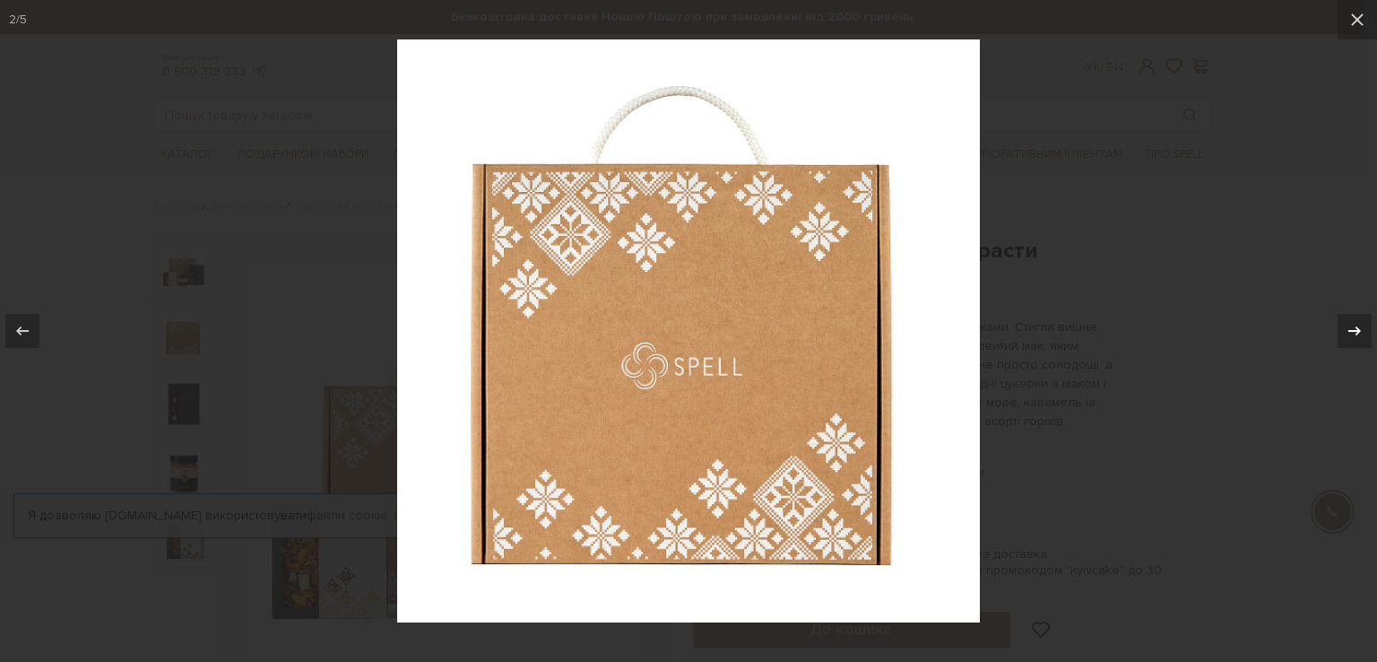
click at [1349, 332] on icon at bounding box center [1355, 331] width 22 height 22
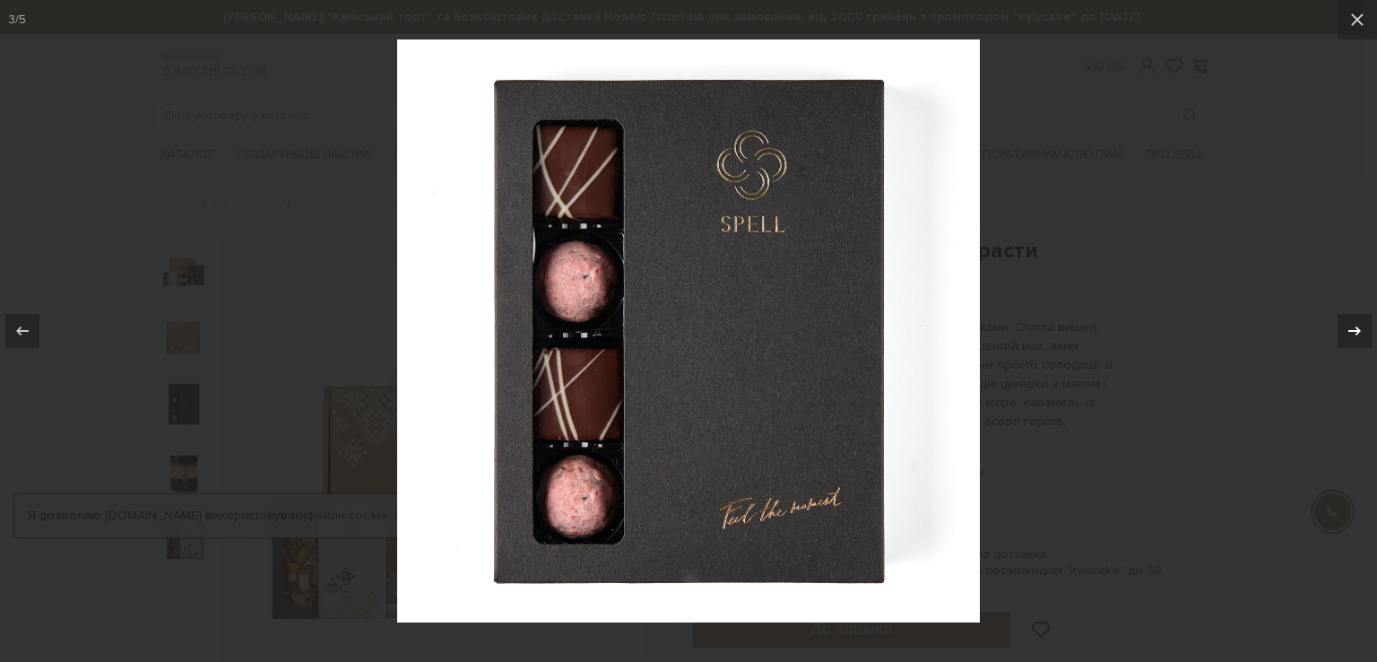
click at [1349, 332] on icon at bounding box center [1355, 331] width 22 height 22
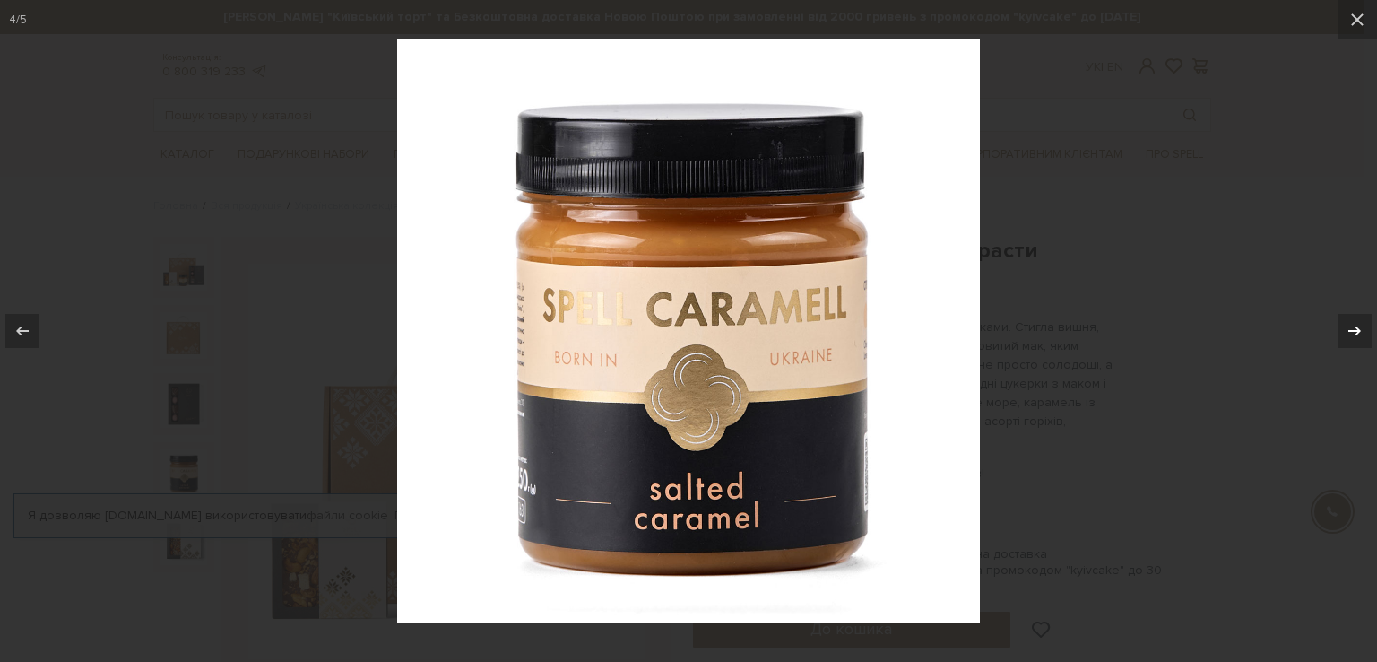
click at [1349, 332] on icon at bounding box center [1355, 331] width 22 height 22
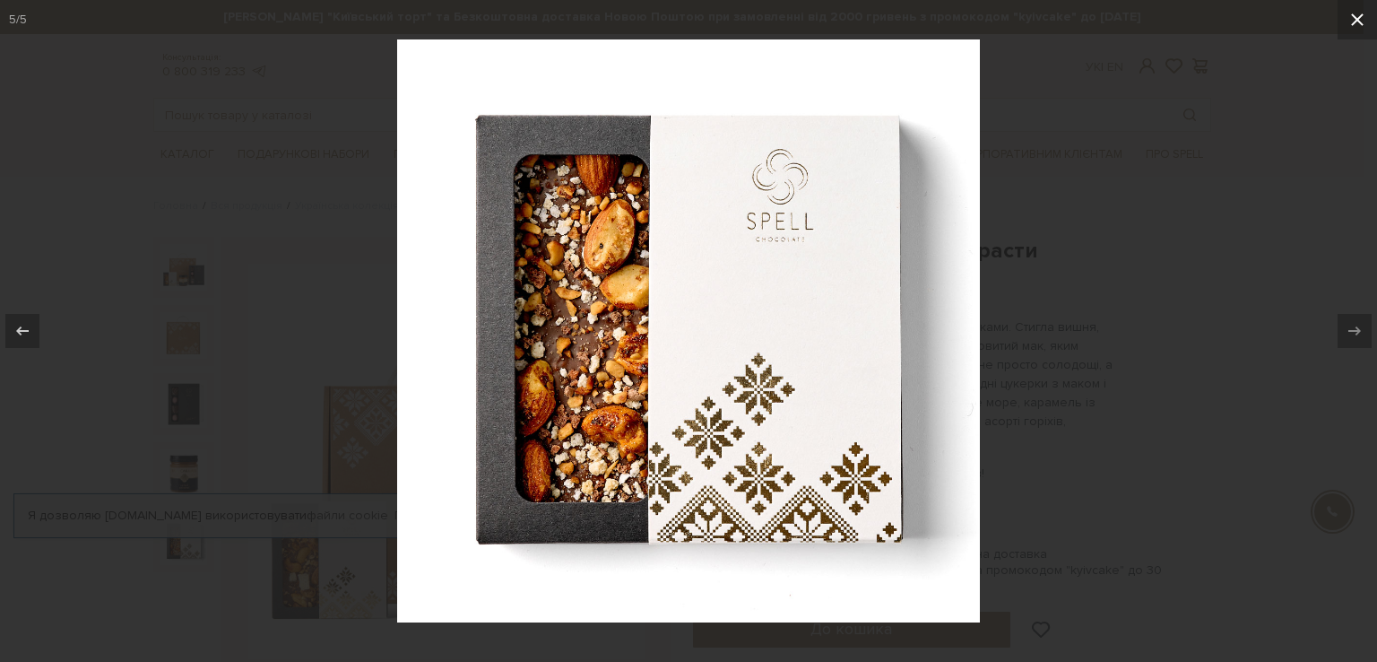
click at [1360, 17] on icon at bounding box center [1357, 19] width 13 height 13
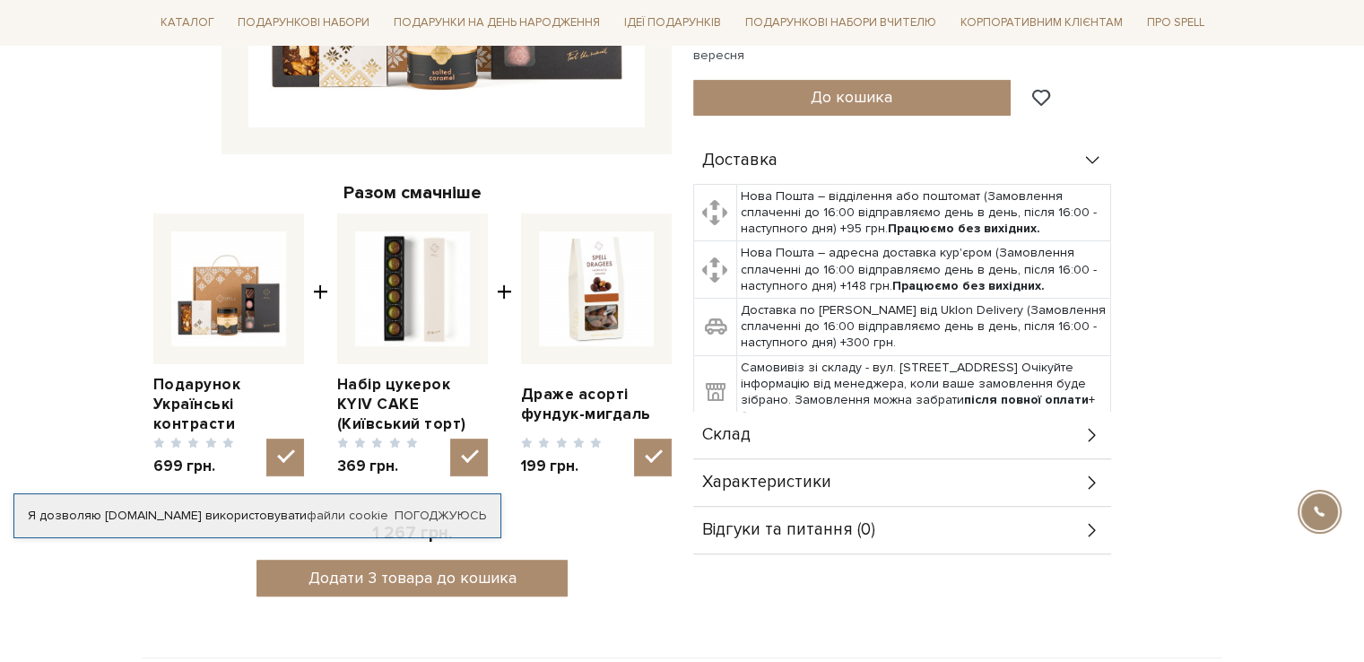
scroll to position [538, 0]
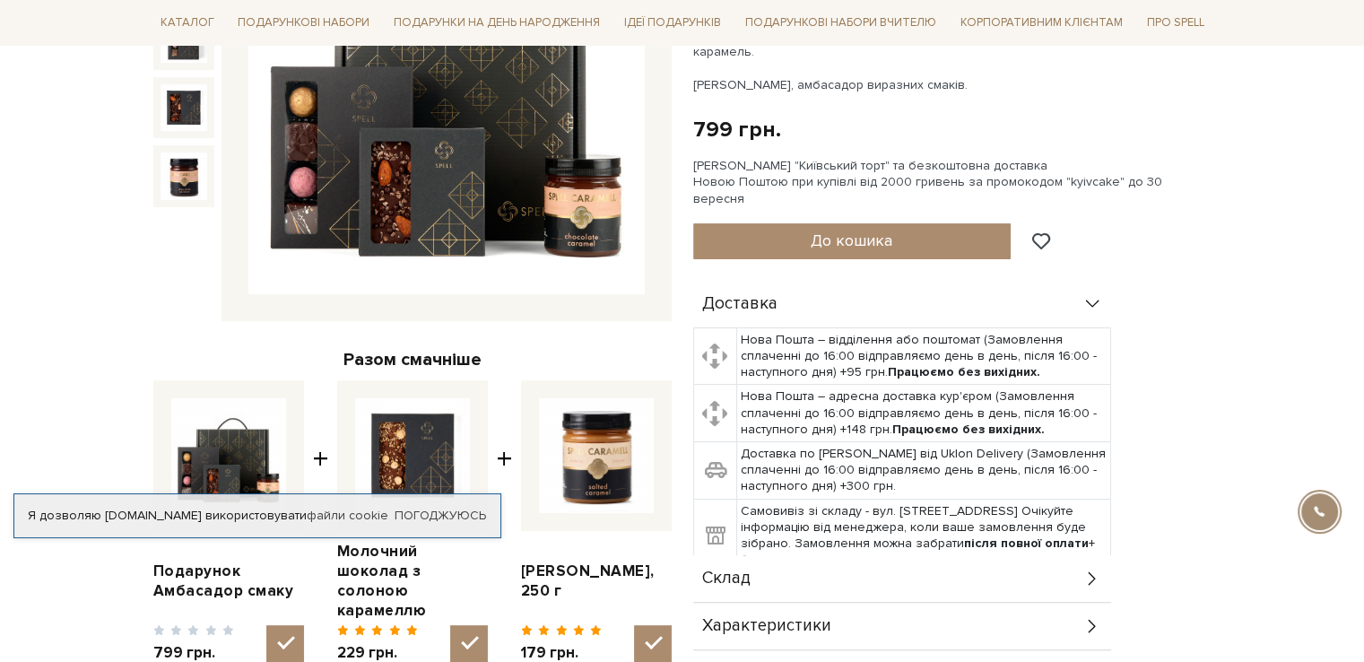
scroll to position [179, 0]
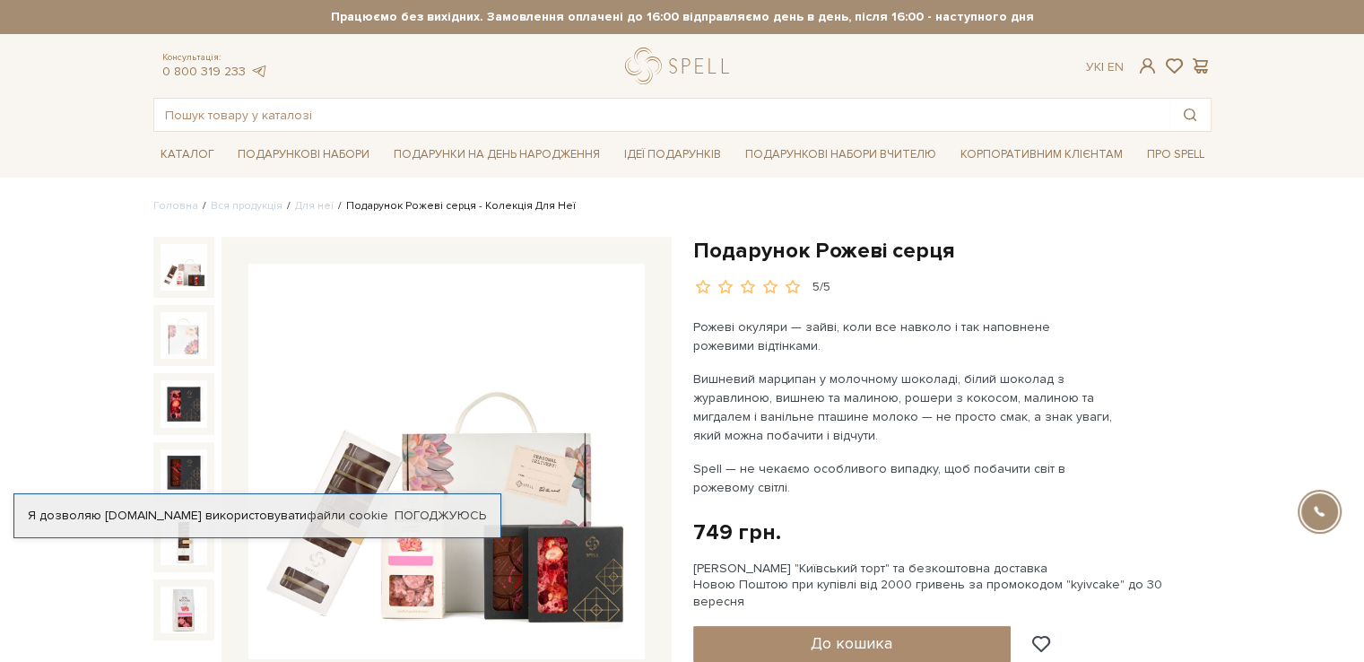
click at [384, 456] on img at bounding box center [446, 462] width 396 height 396
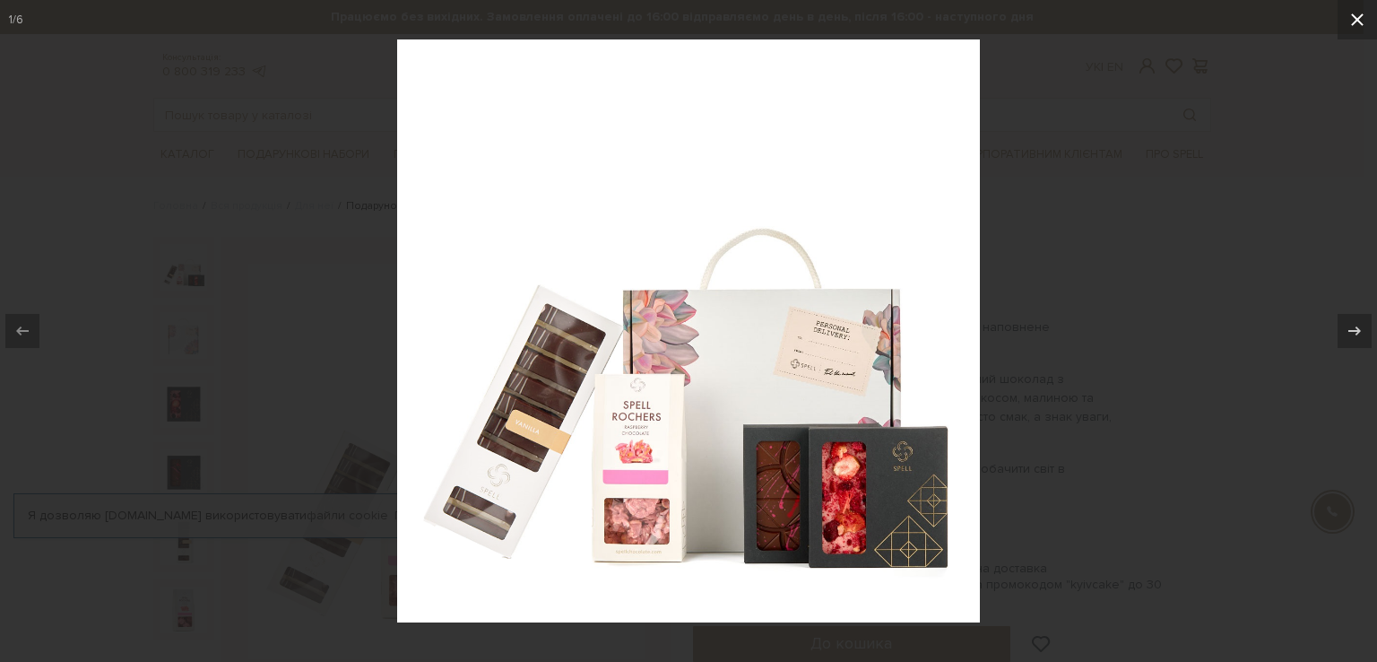
click at [1356, 21] on icon at bounding box center [1357, 19] width 13 height 13
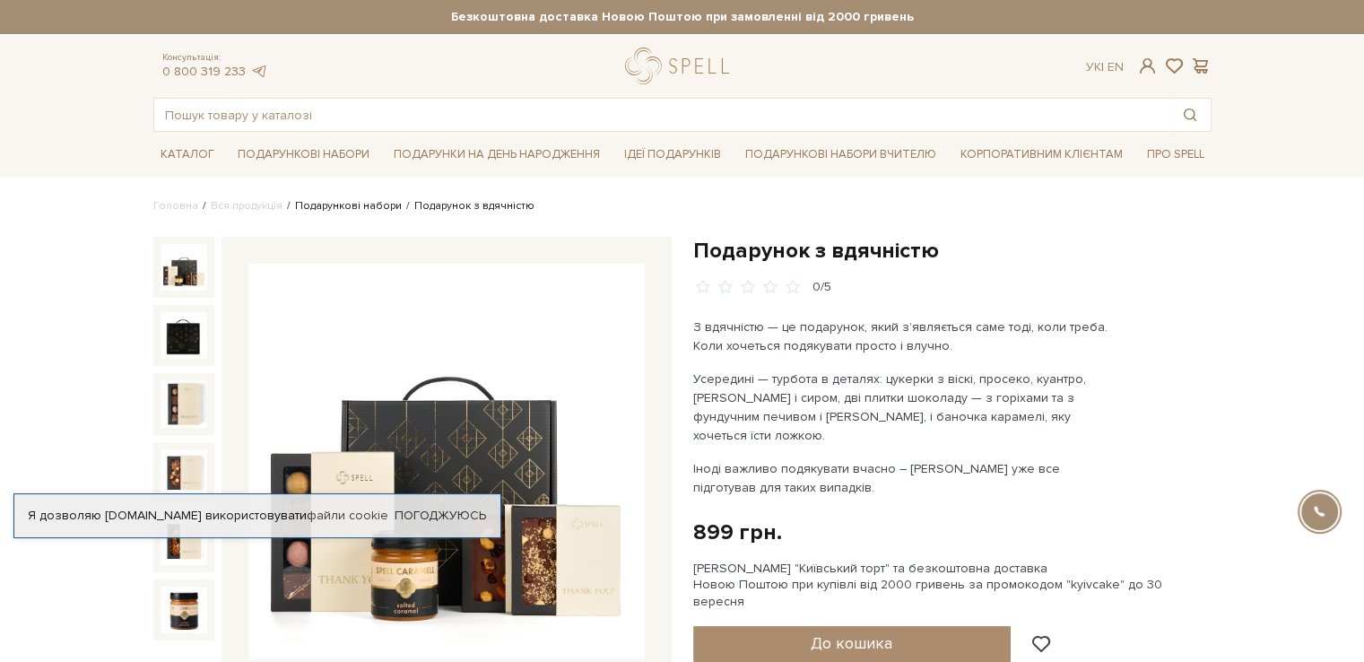
click at [368, 208] on link "Подарункові набори" at bounding box center [348, 205] width 107 height 13
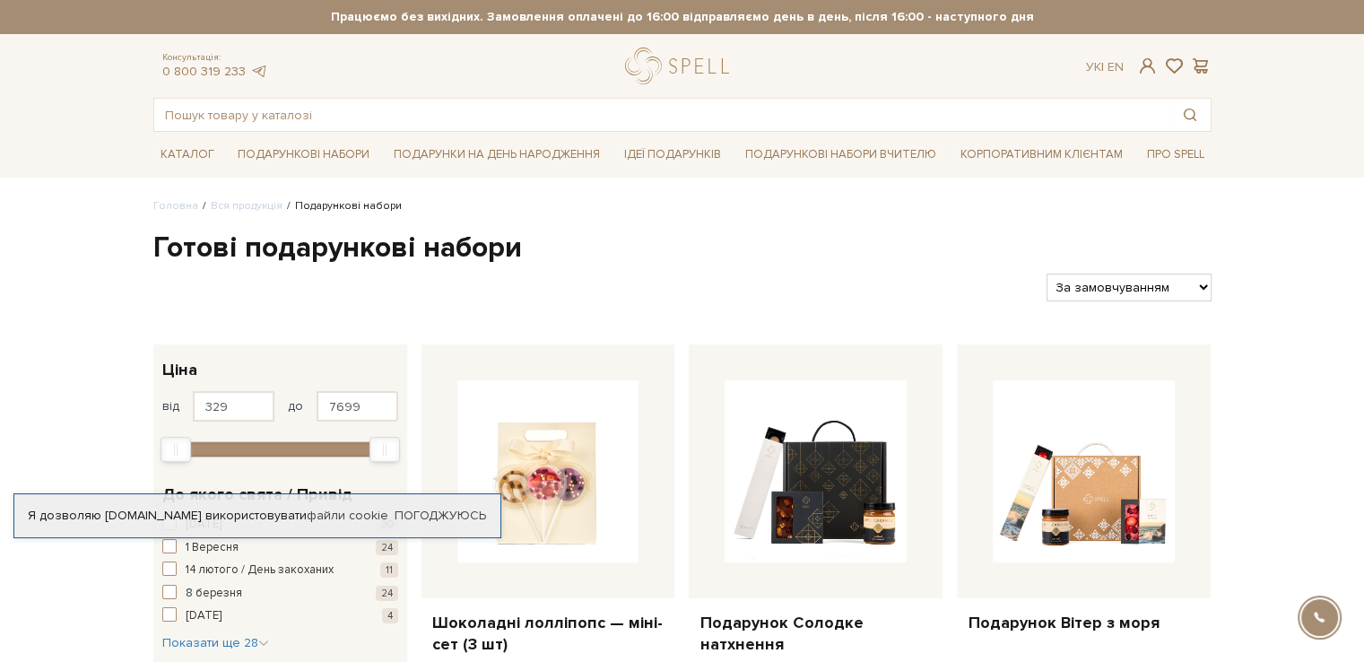
click at [1207, 291] on select "За замовчуванням За Ціною (зростання) За Ціною (зменшення) Новинки За популярні…" at bounding box center [1128, 287] width 164 height 28
select select "https://spellchocolate.com/our-productions/podarunkovi-box/?sort=p.price&order=…"
click at [1046, 273] on select "За замовчуванням За Ціною (зростання) За Ціною (зменшення) Новинки За популярні…" at bounding box center [1128, 287] width 164 height 28
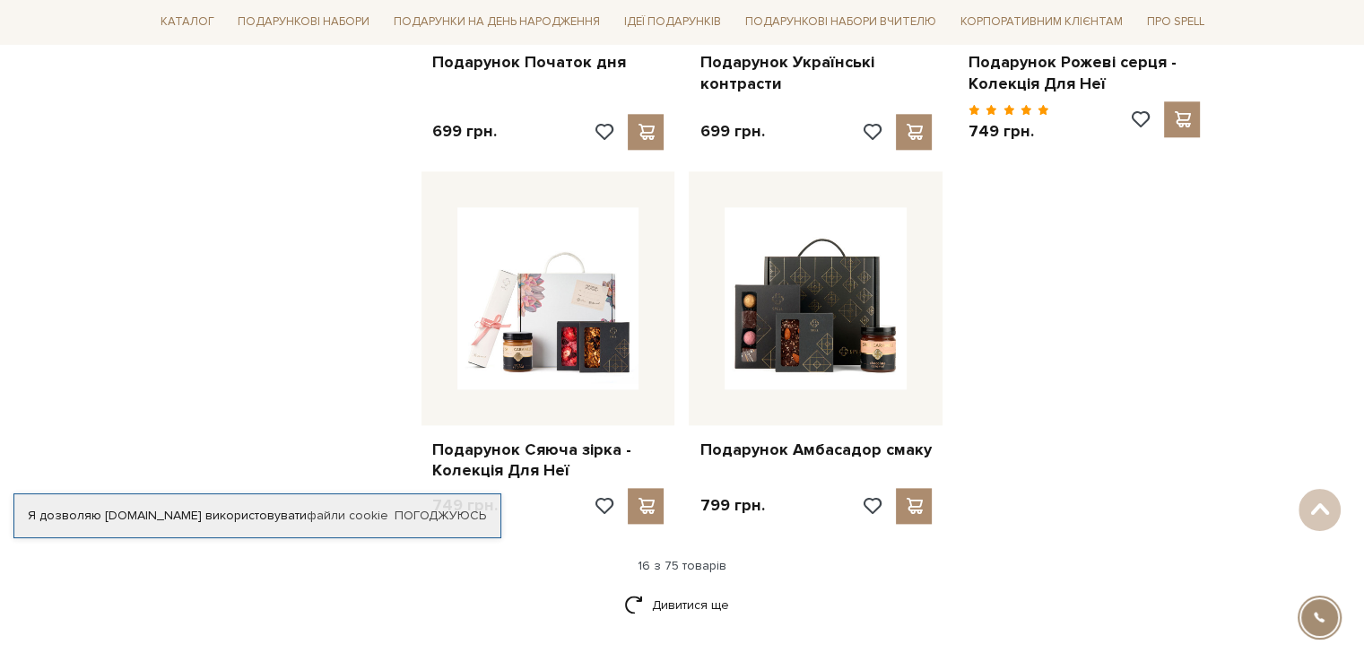
scroll to position [2152, 0]
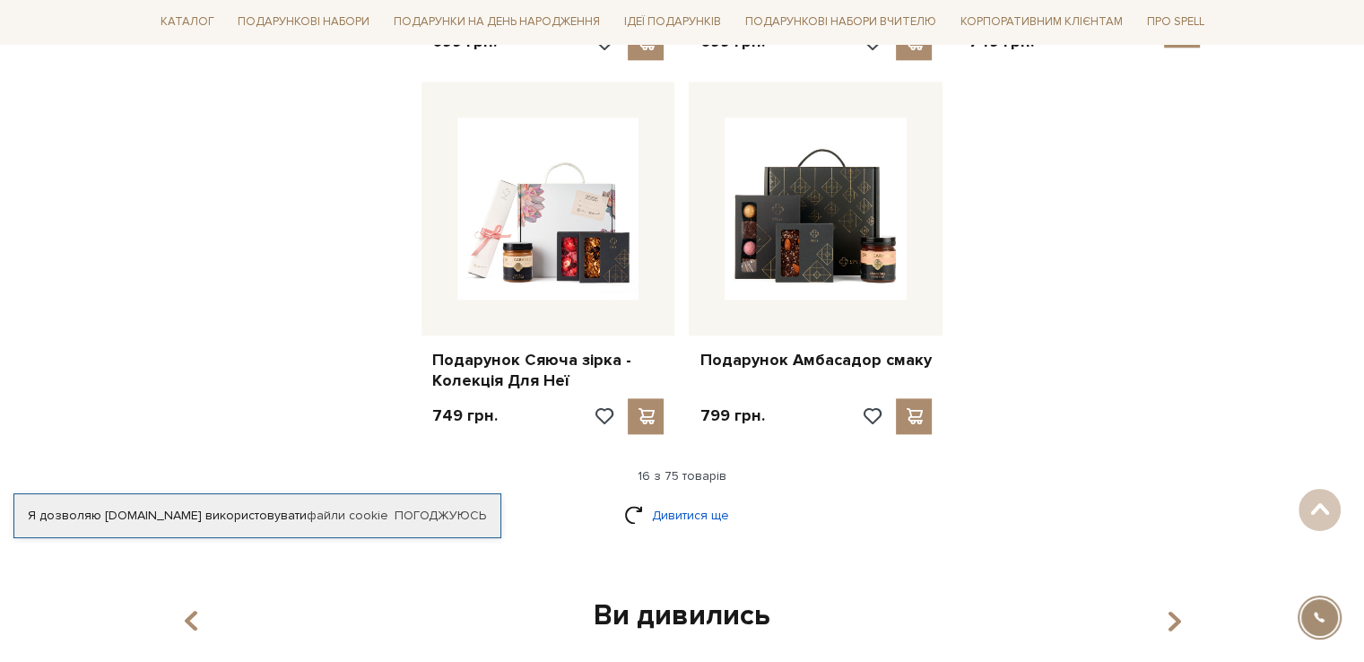
click at [653, 499] on link "Дивитися ще" at bounding box center [682, 514] width 117 height 31
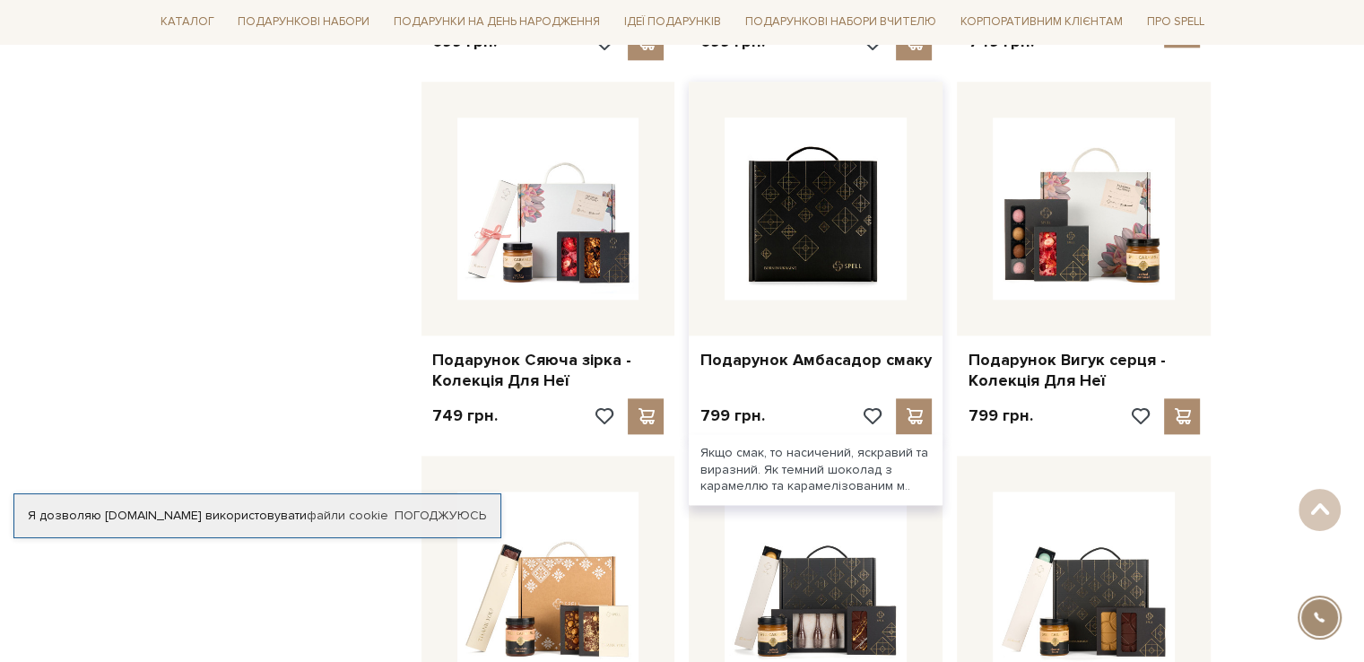
click at [814, 220] on img at bounding box center [816, 208] width 182 height 182
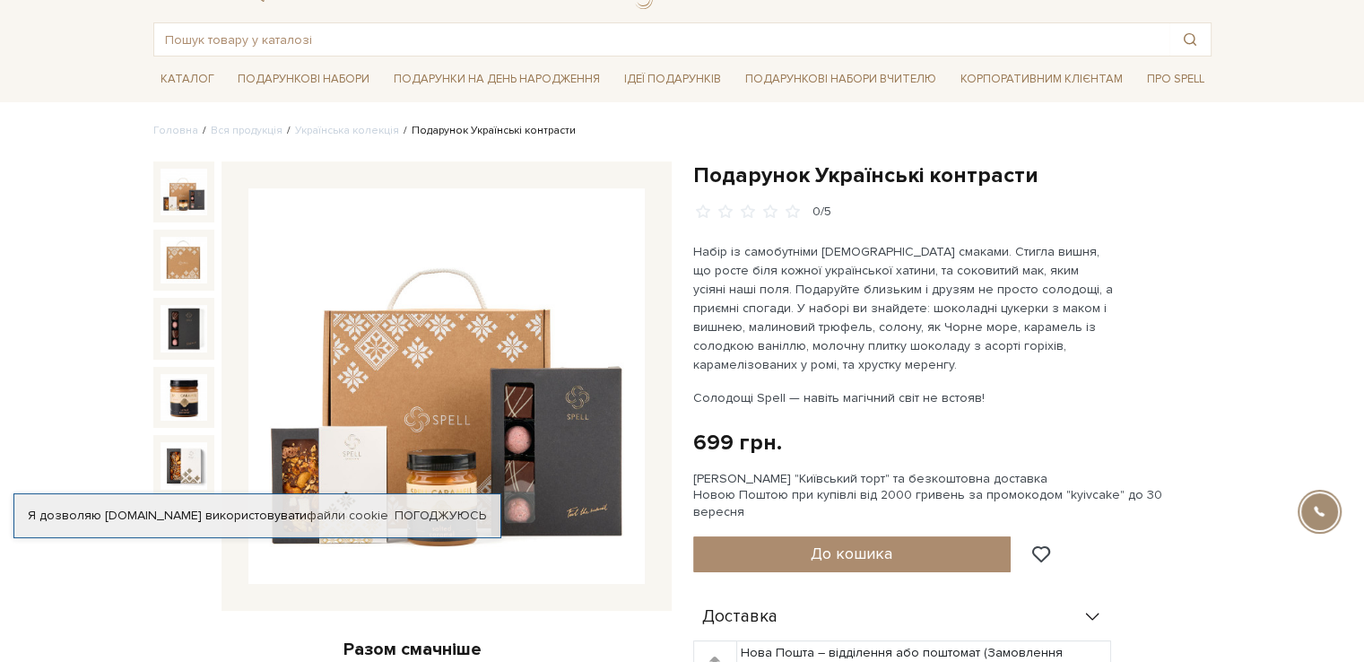
scroll to position [179, 0]
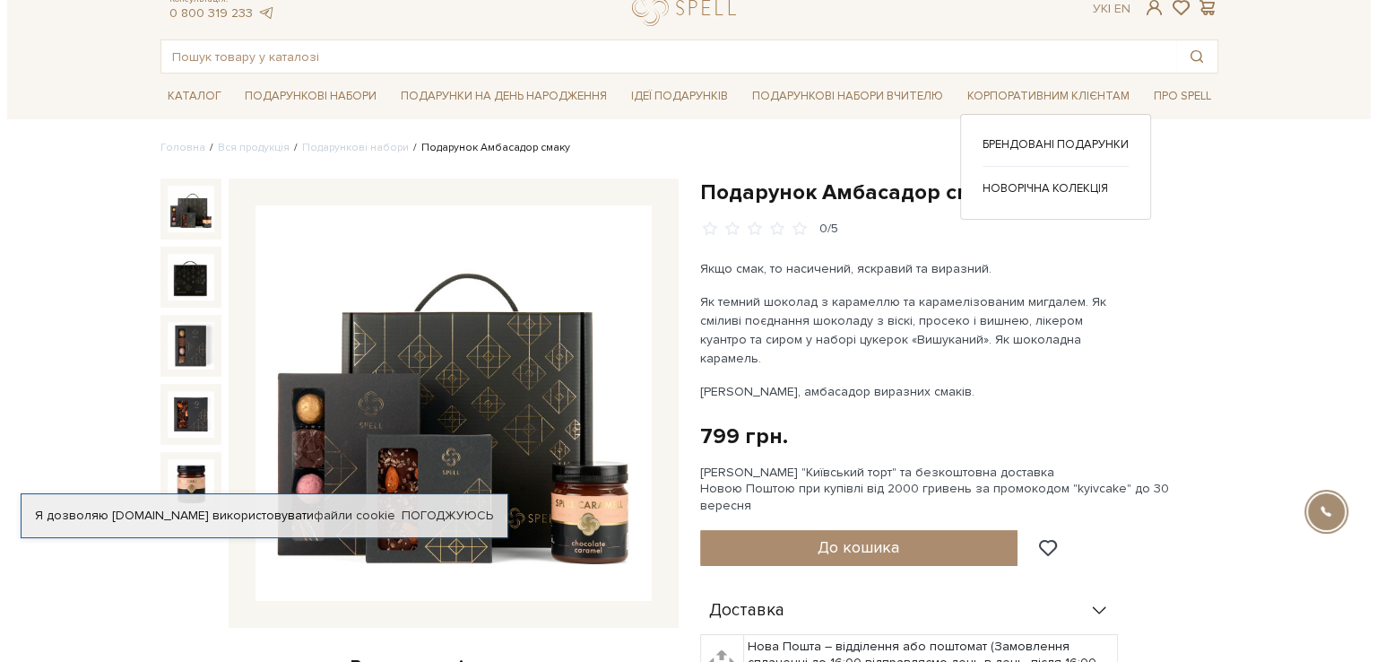
scroll to position [90, 0]
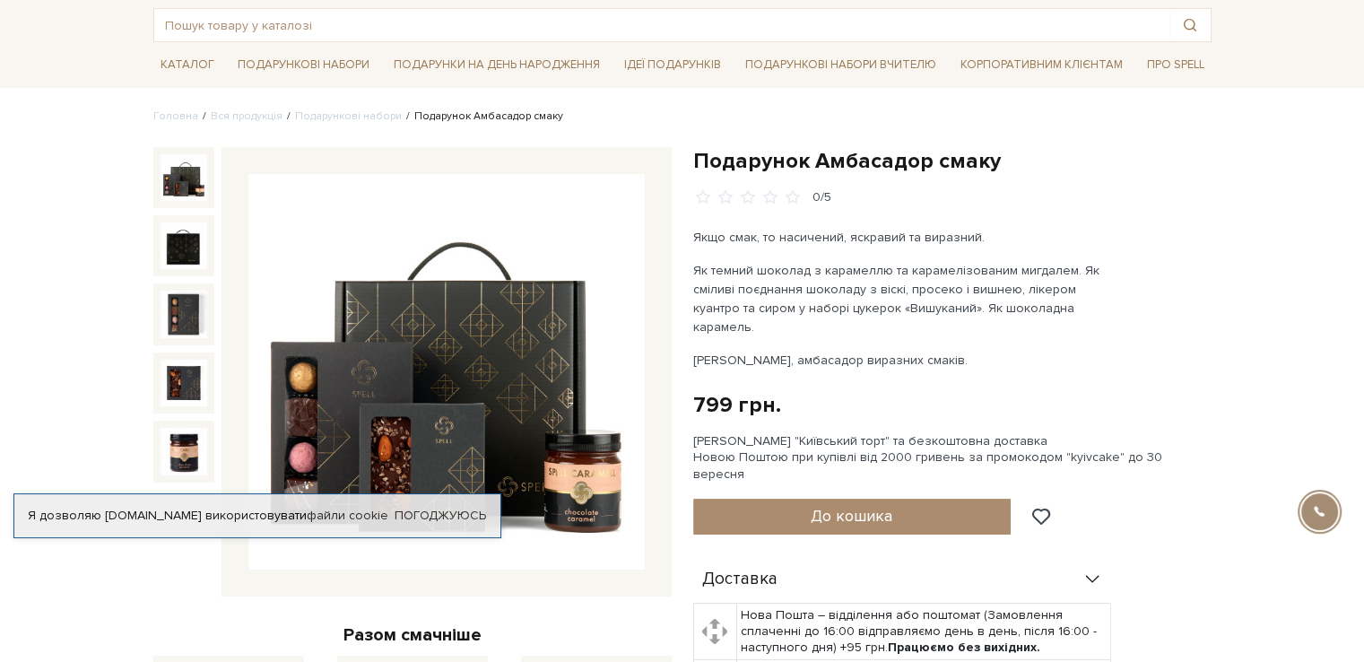
click at [495, 284] on img at bounding box center [446, 372] width 396 height 396
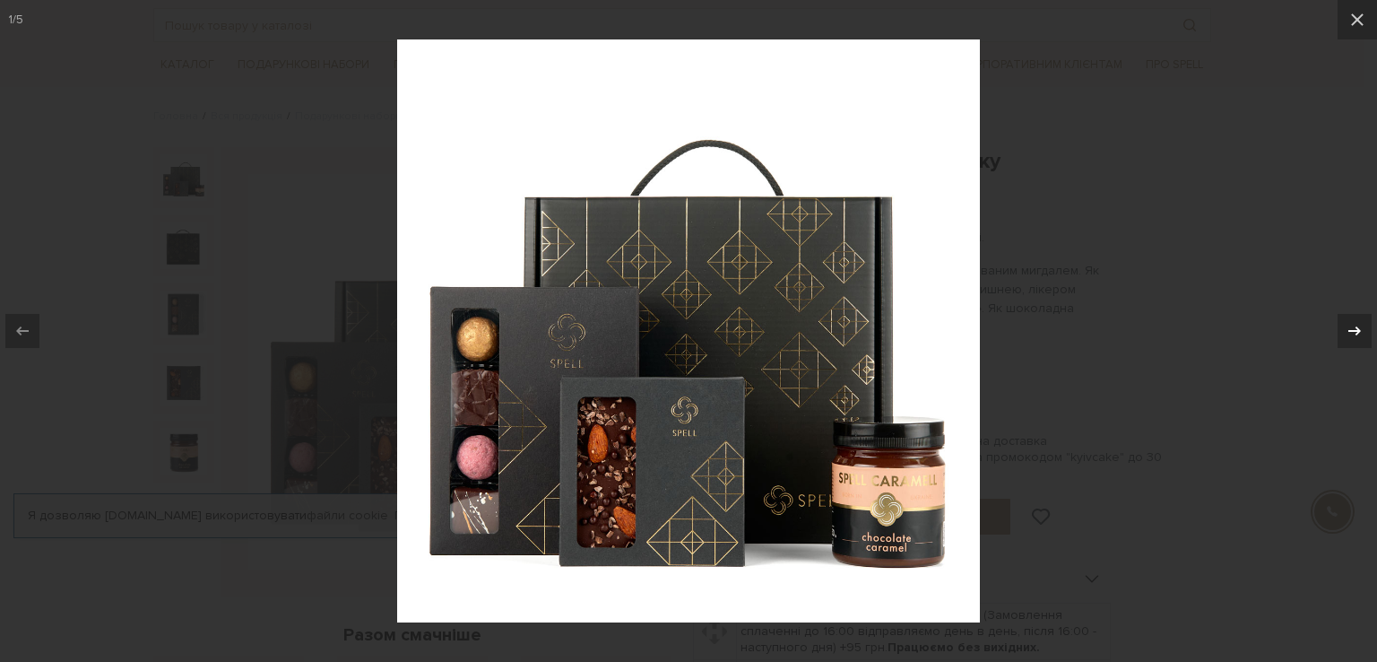
click at [1349, 330] on icon at bounding box center [1355, 330] width 13 height 9
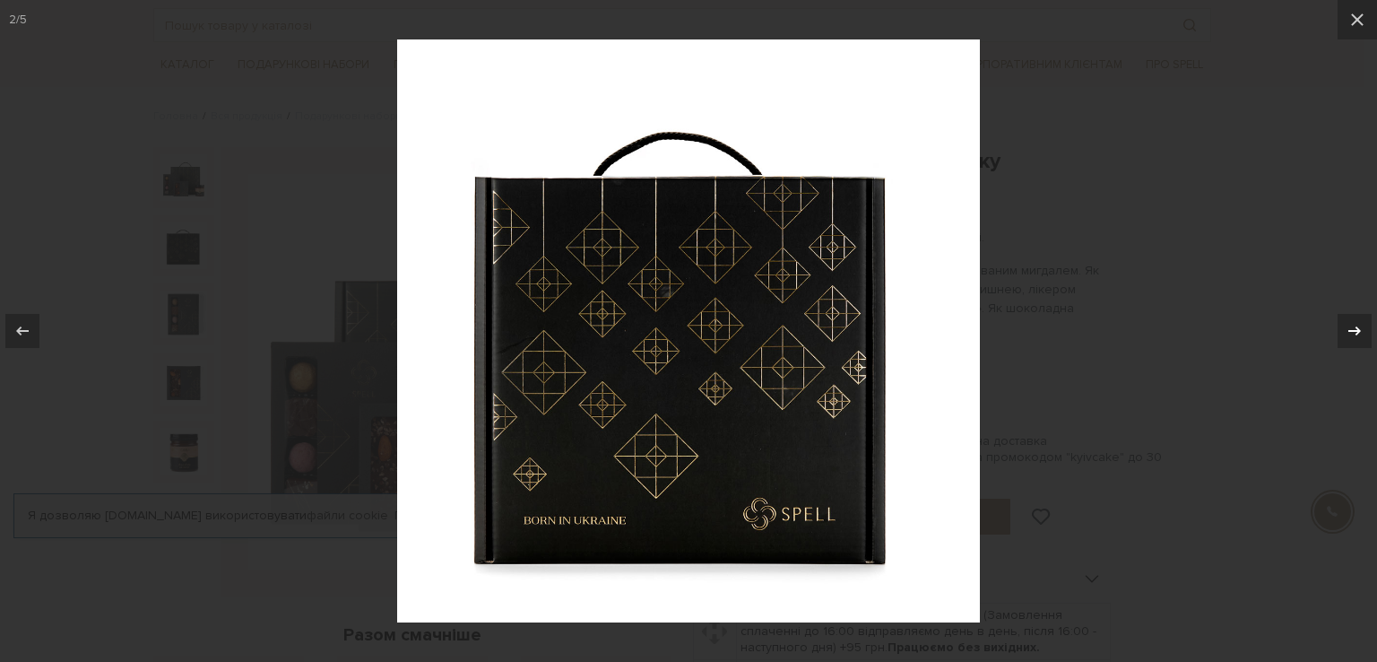
click at [1349, 330] on icon at bounding box center [1355, 330] width 13 height 9
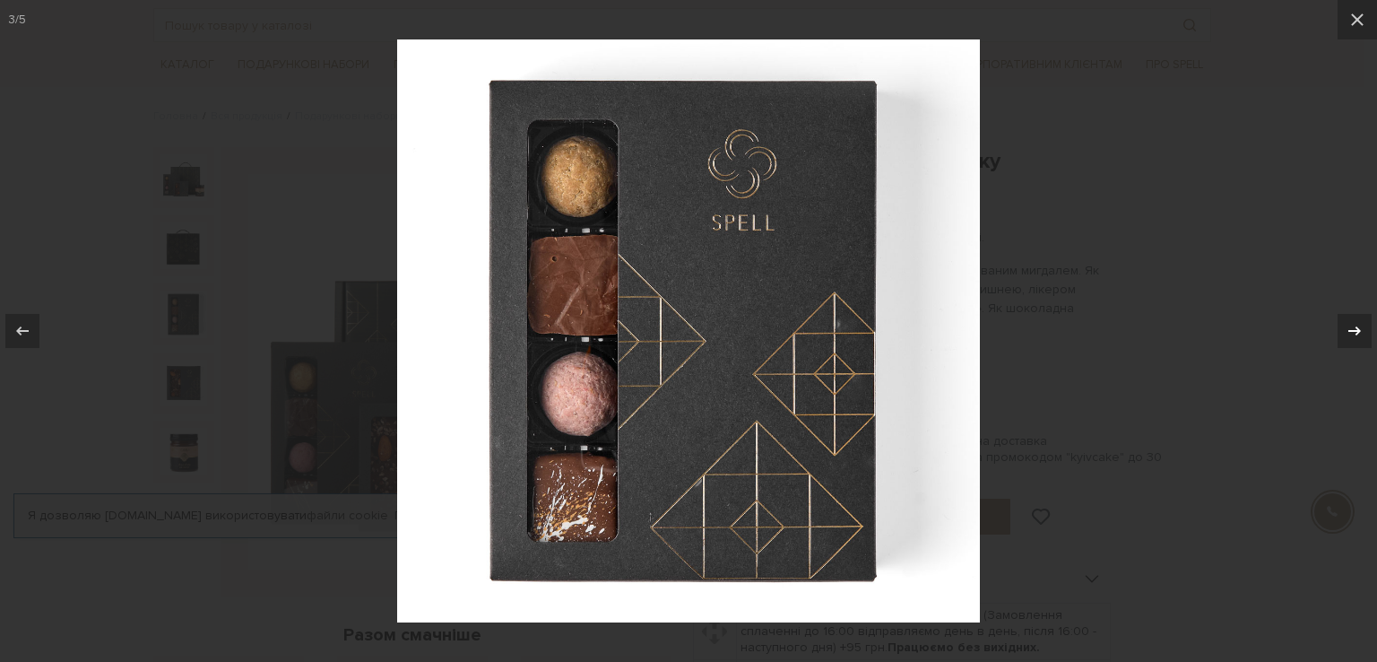
click at [1349, 330] on icon at bounding box center [1355, 330] width 13 height 9
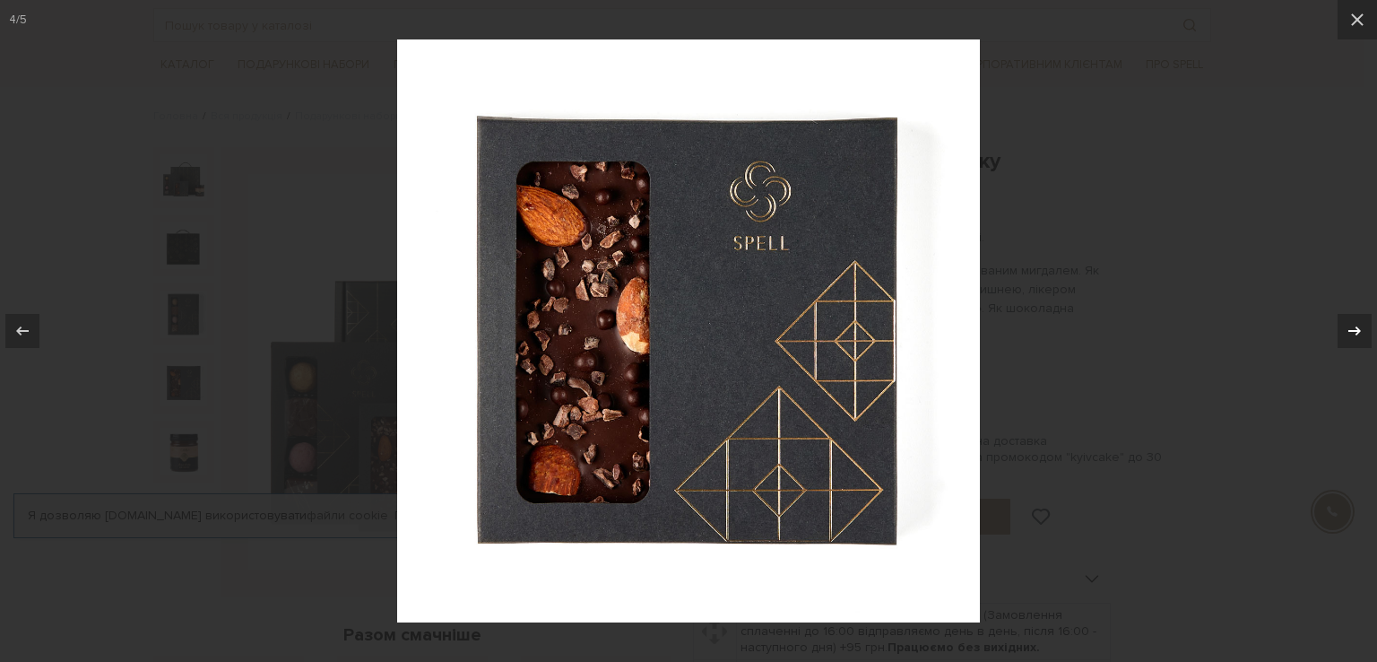
click at [1349, 330] on icon at bounding box center [1355, 330] width 13 height 9
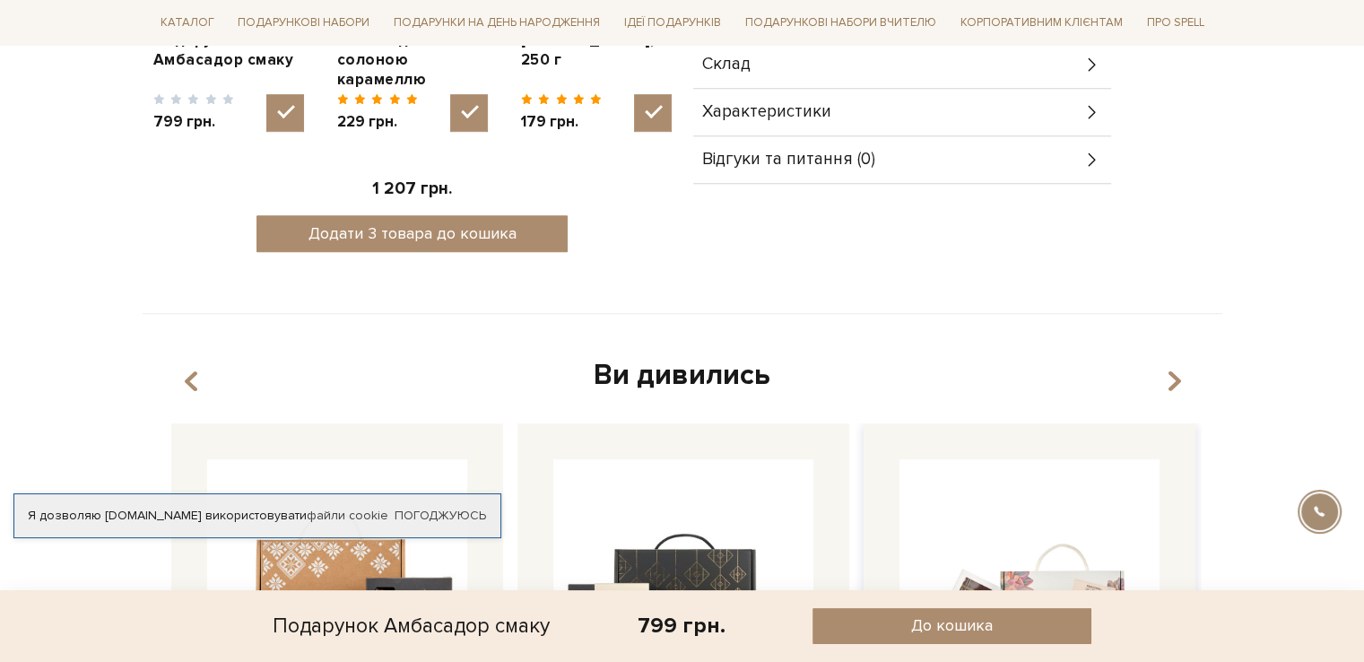
scroll to position [538, 0]
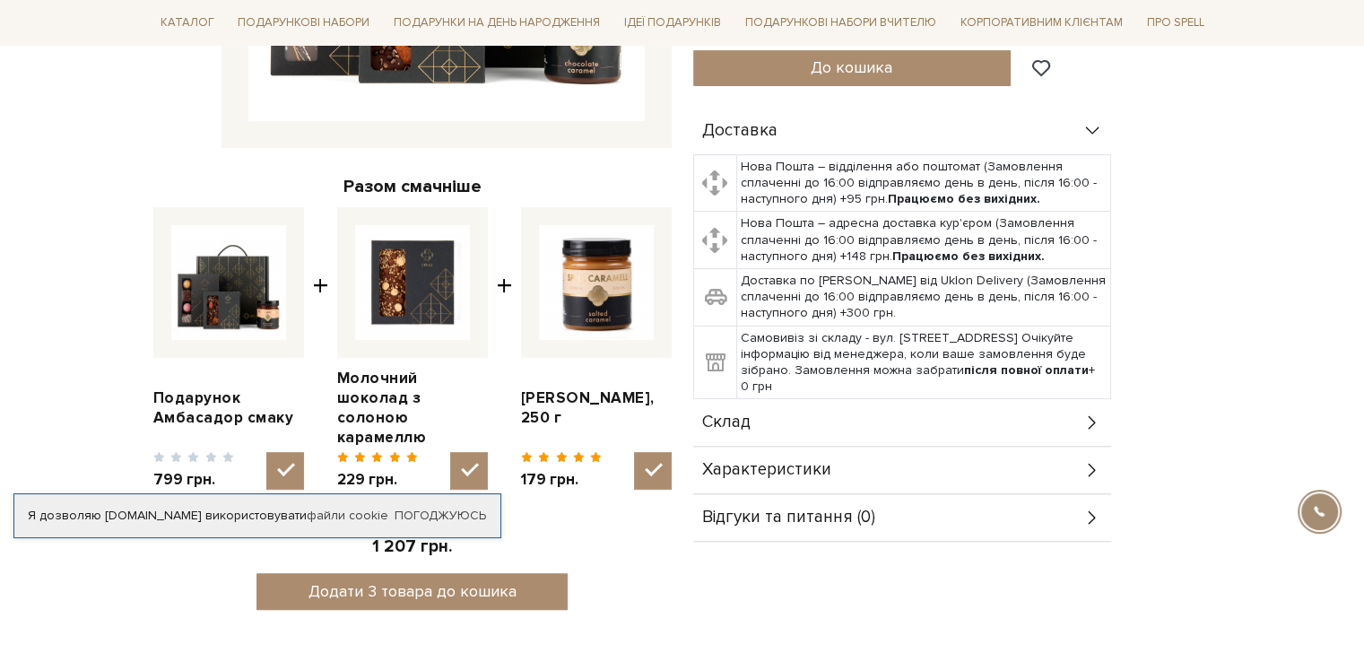
click at [821, 462] on span "Характеристики" at bounding box center [766, 470] width 129 height 16
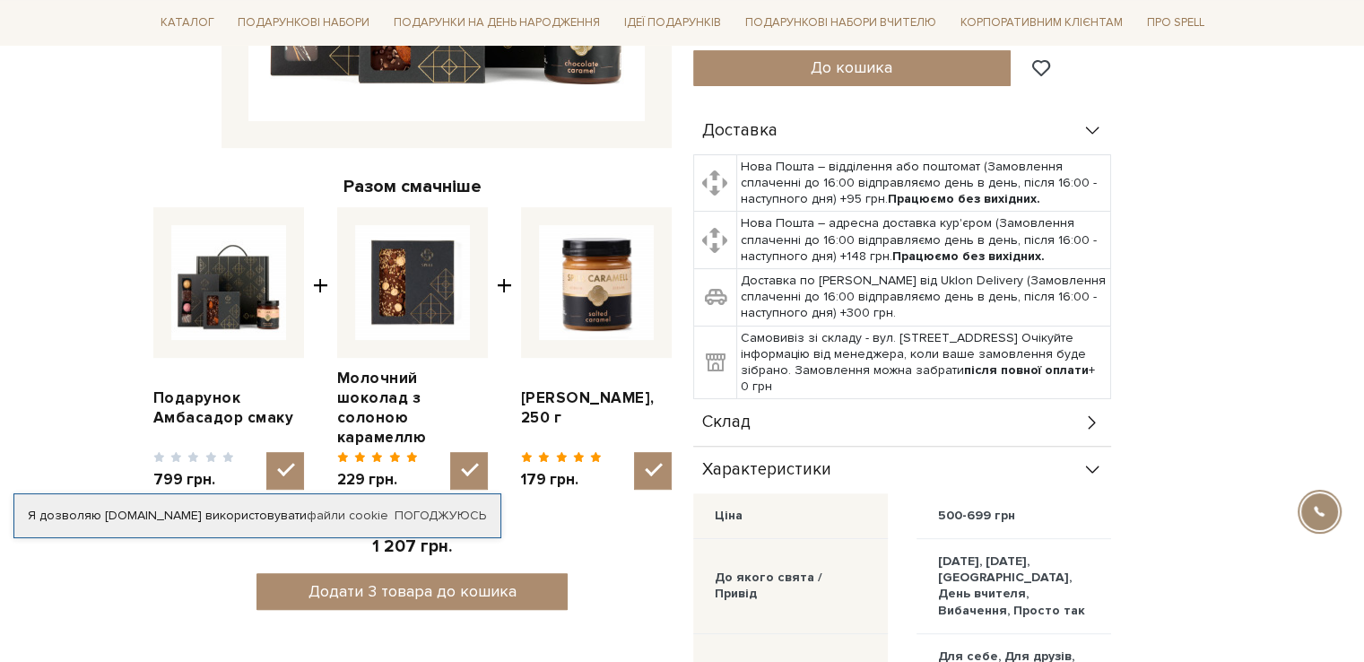
click at [736, 414] on span "Склад" at bounding box center [726, 422] width 48 height 16
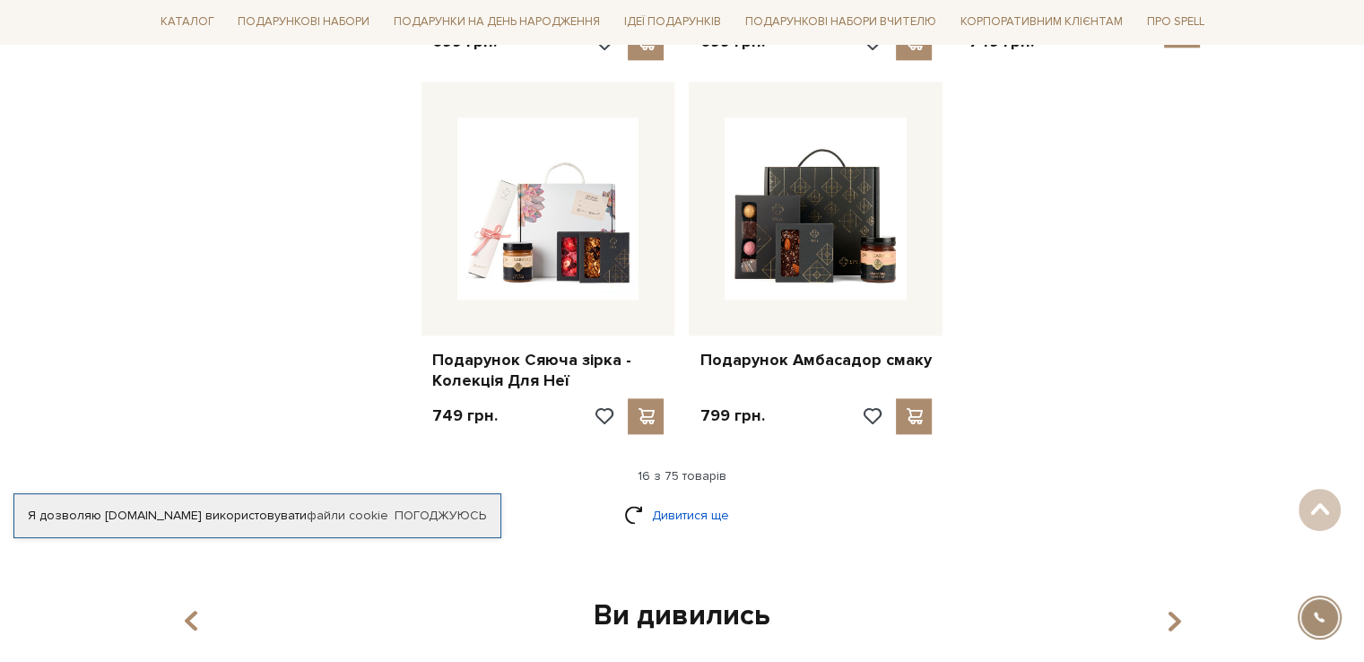
click at [674, 503] on link "Дивитися ще" at bounding box center [682, 514] width 117 height 31
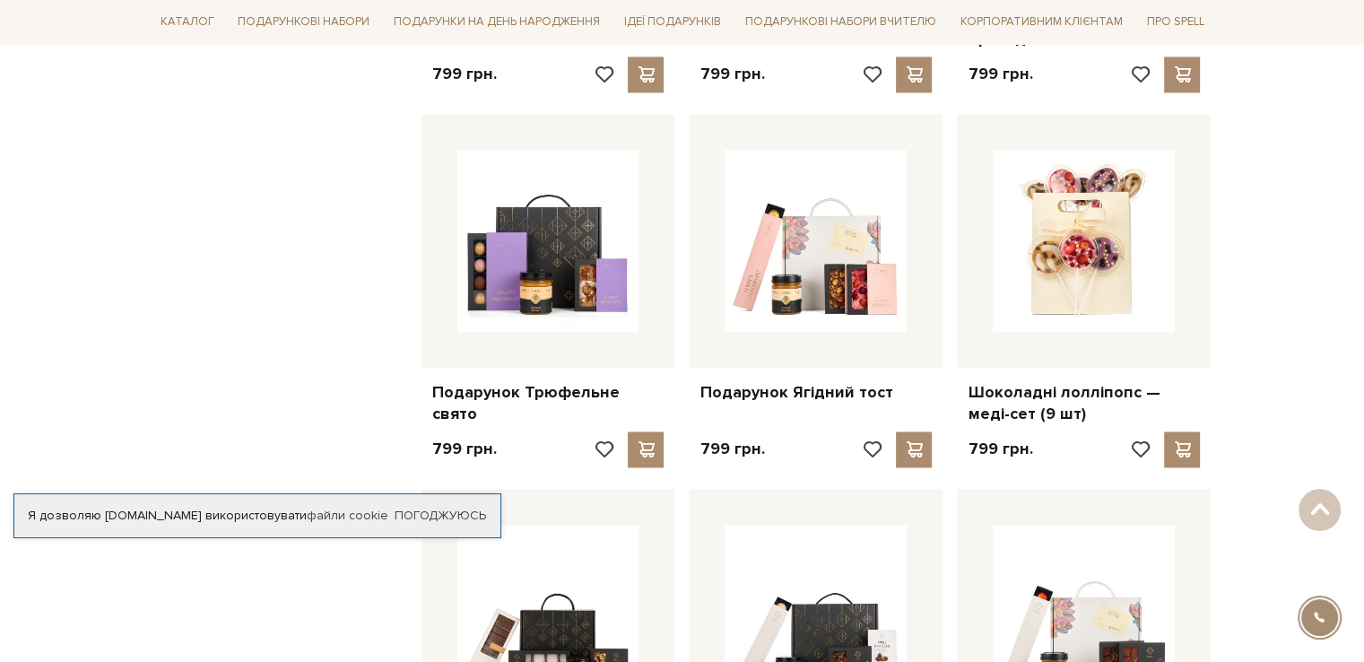
scroll to position [2869, 0]
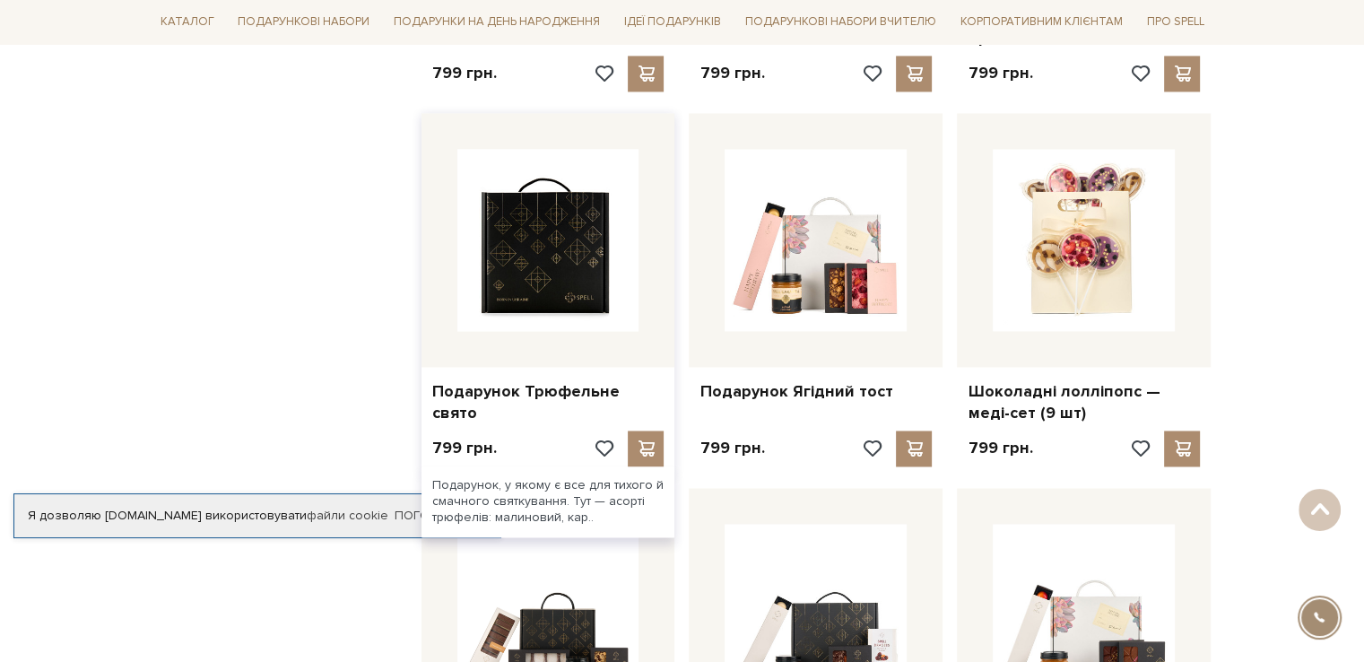
click at [570, 237] on img at bounding box center [548, 240] width 182 height 182
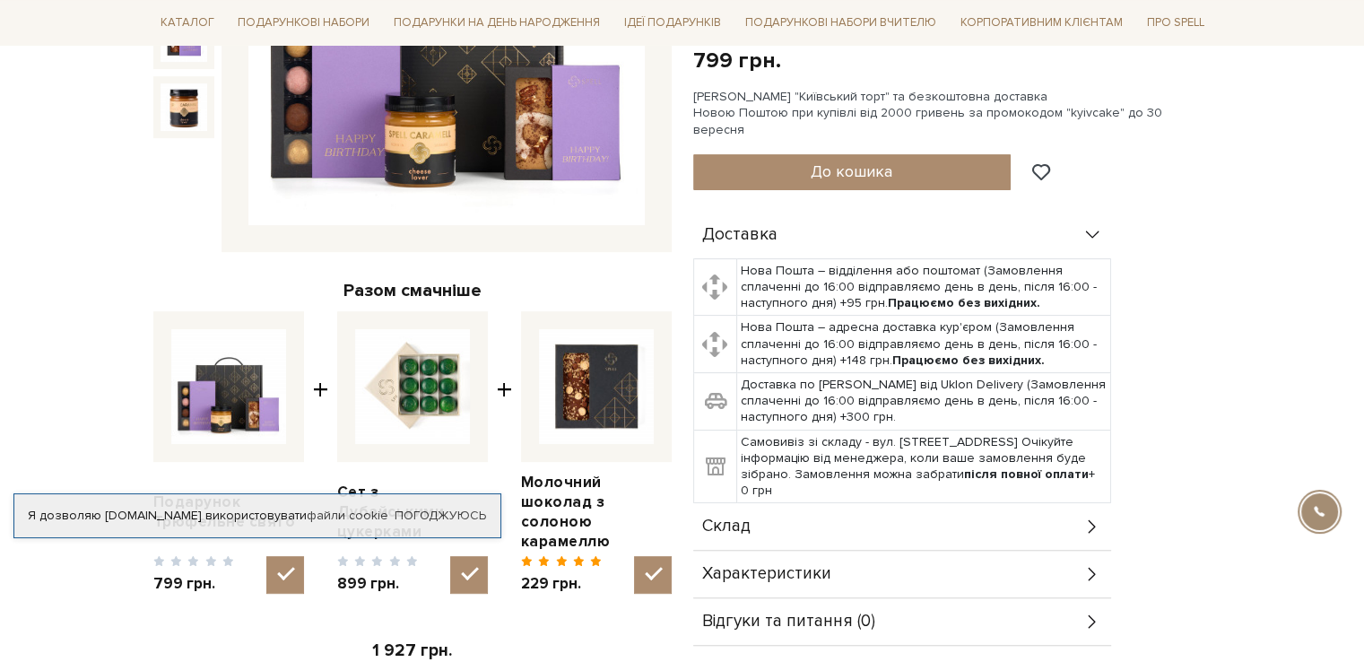
scroll to position [448, 0]
